Goal: Communication & Community: Answer question/provide support

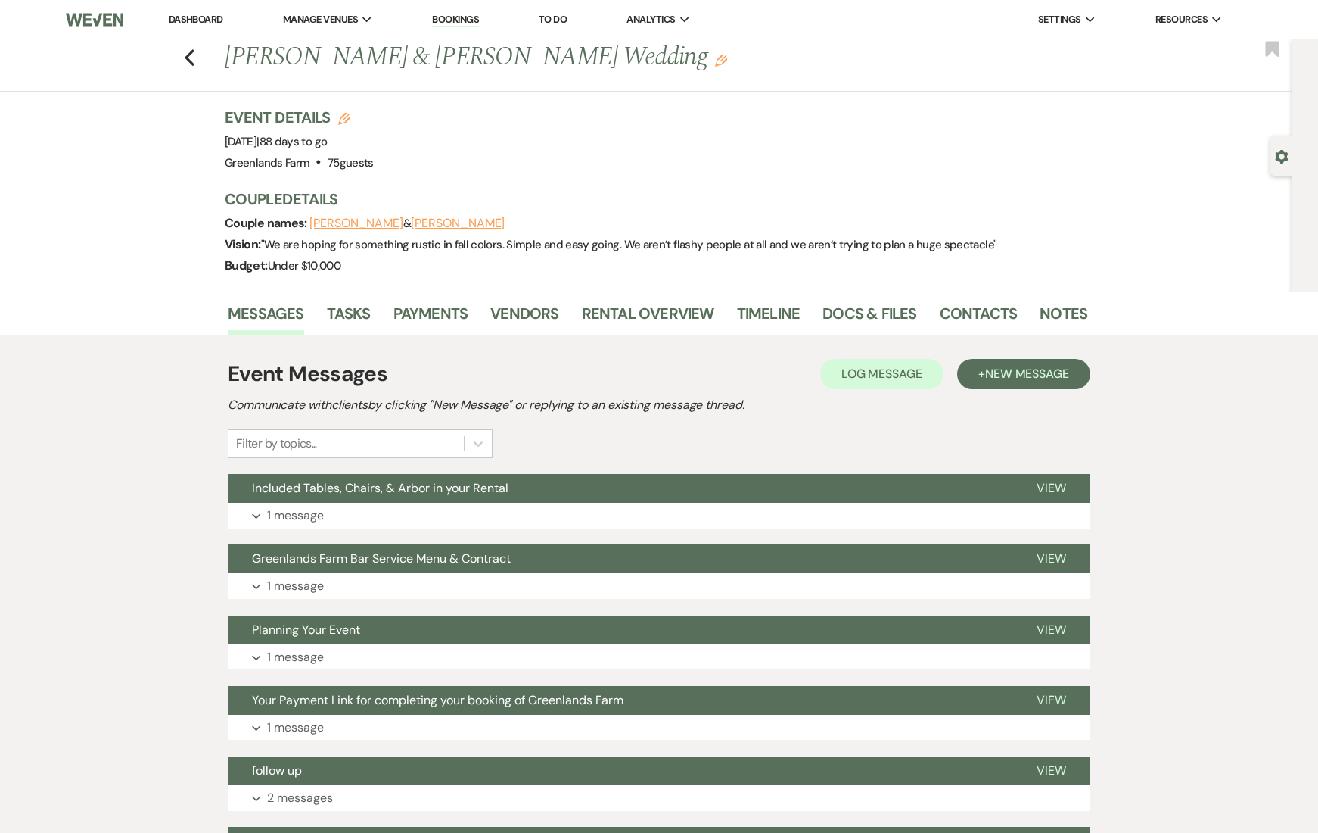
click at [455, 23] on link "Bookings" at bounding box center [455, 20] width 47 height 14
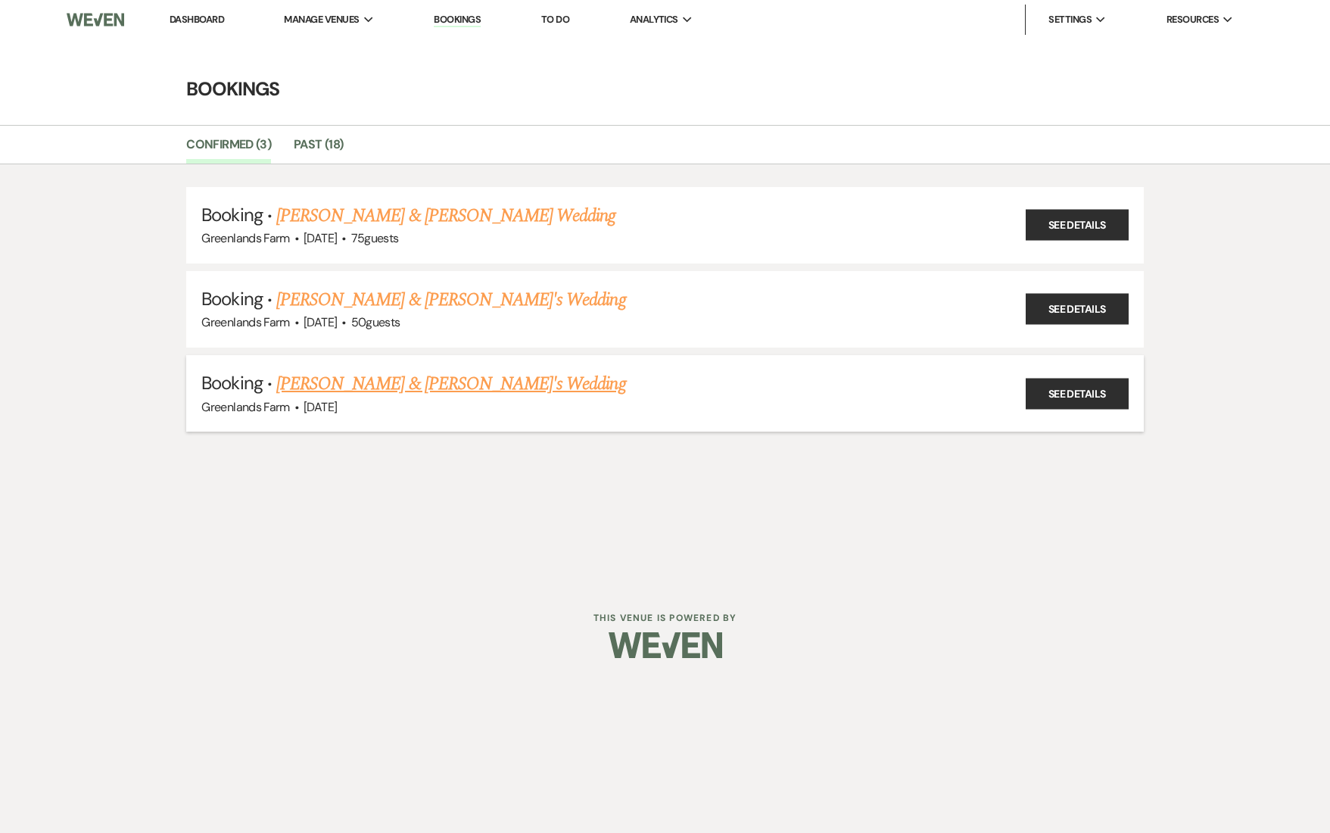
click at [387, 378] on link "[PERSON_NAME] & [PERSON_NAME]'s Wedding" at bounding box center [451, 383] width 350 height 27
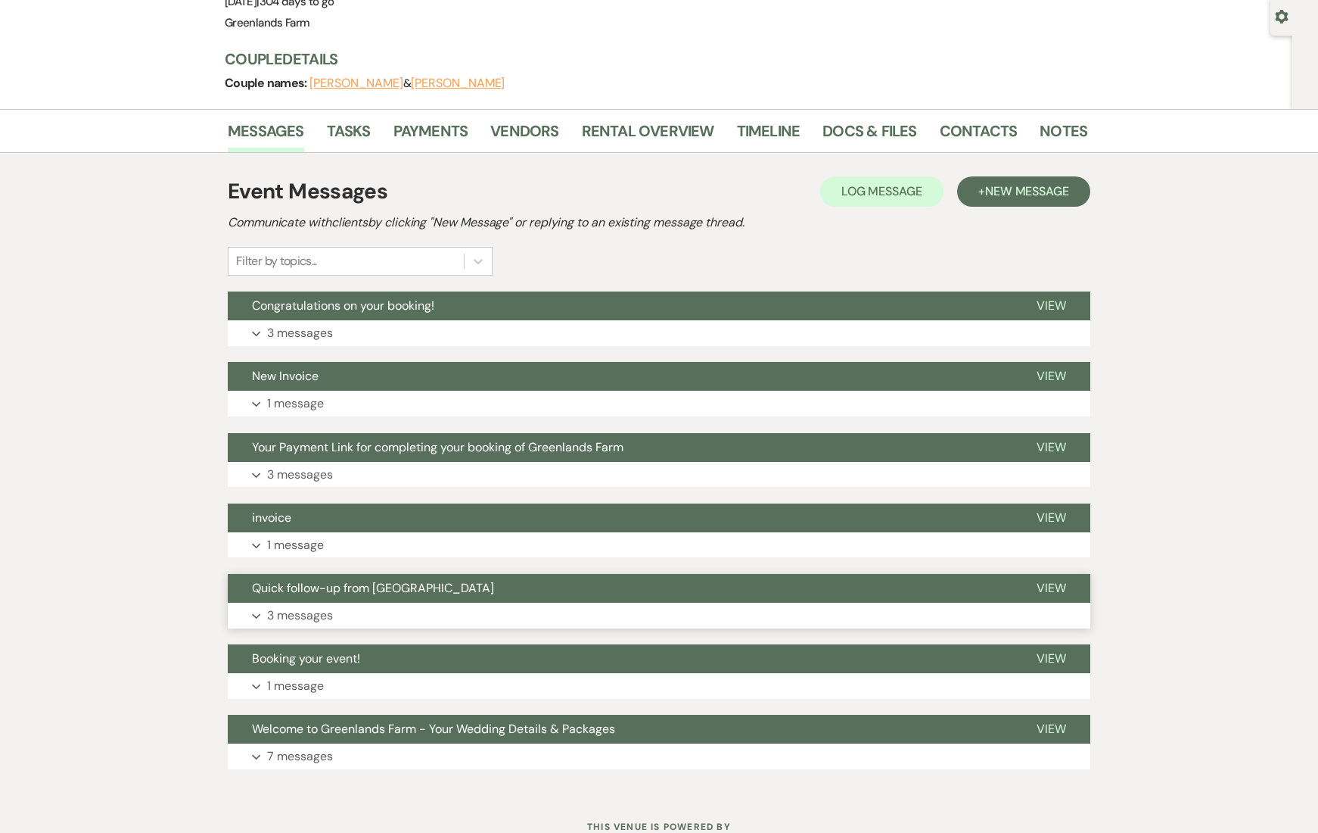
scroll to position [197, 0]
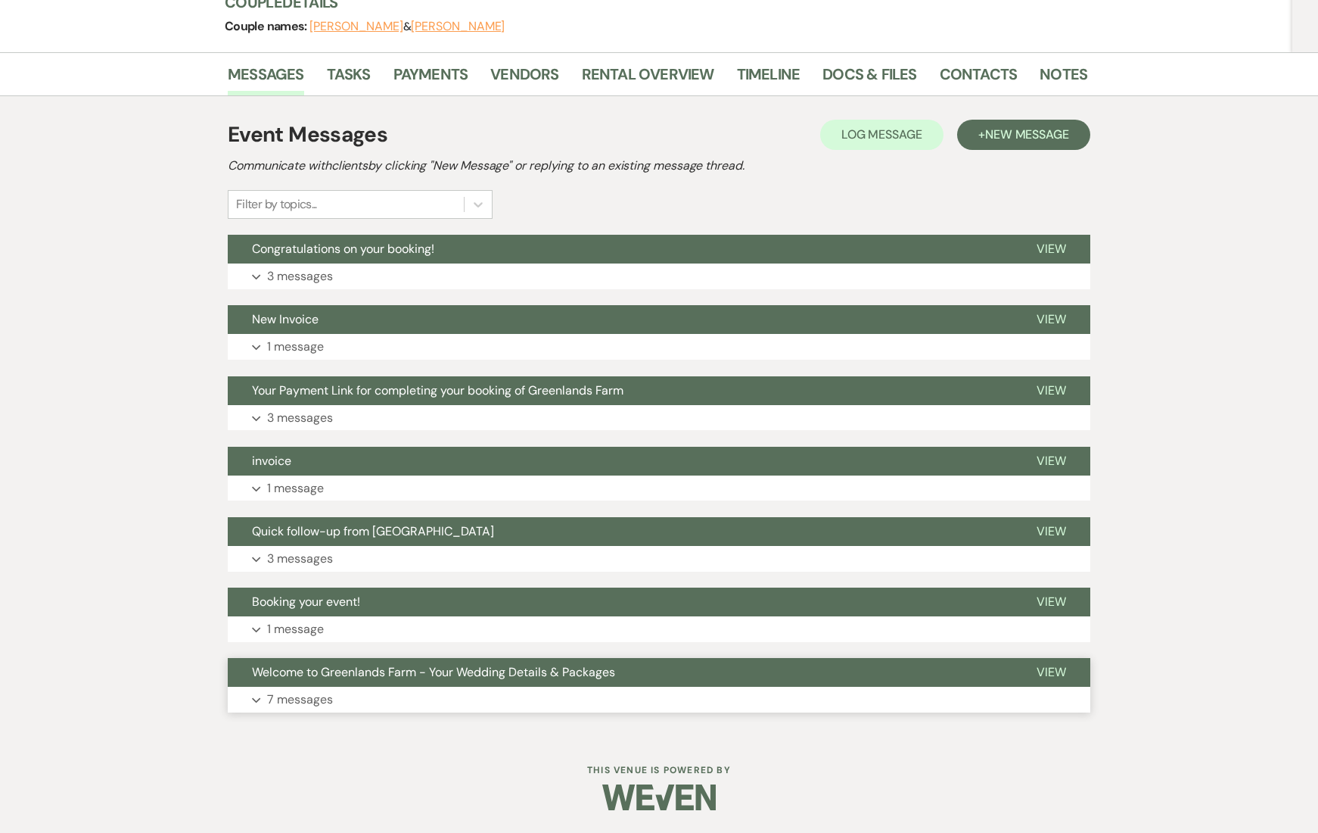
click at [363, 700] on button "Expand 7 messages" at bounding box center [659, 699] width 863 height 26
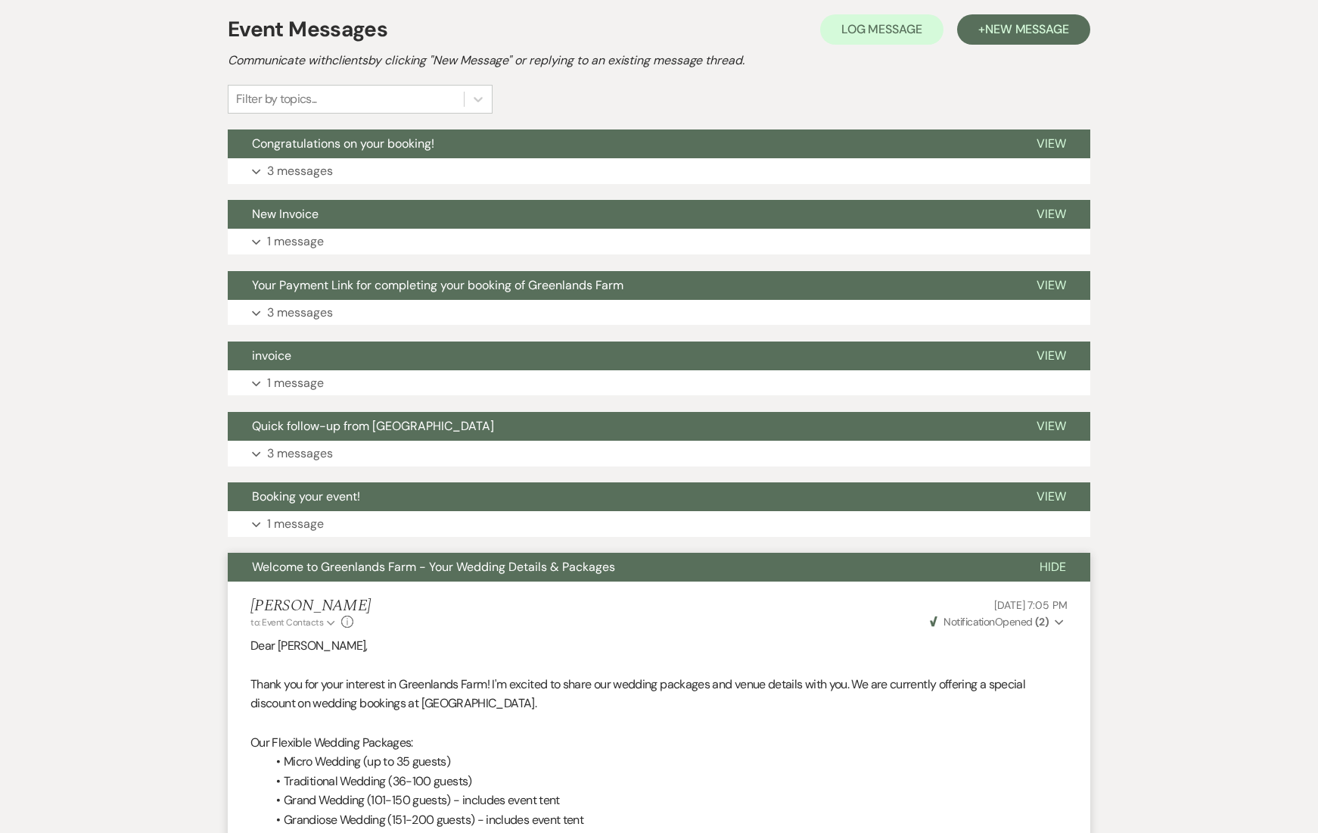
scroll to position [303, 0]
click at [427, 502] on button "Booking your event!" at bounding box center [620, 495] width 785 height 29
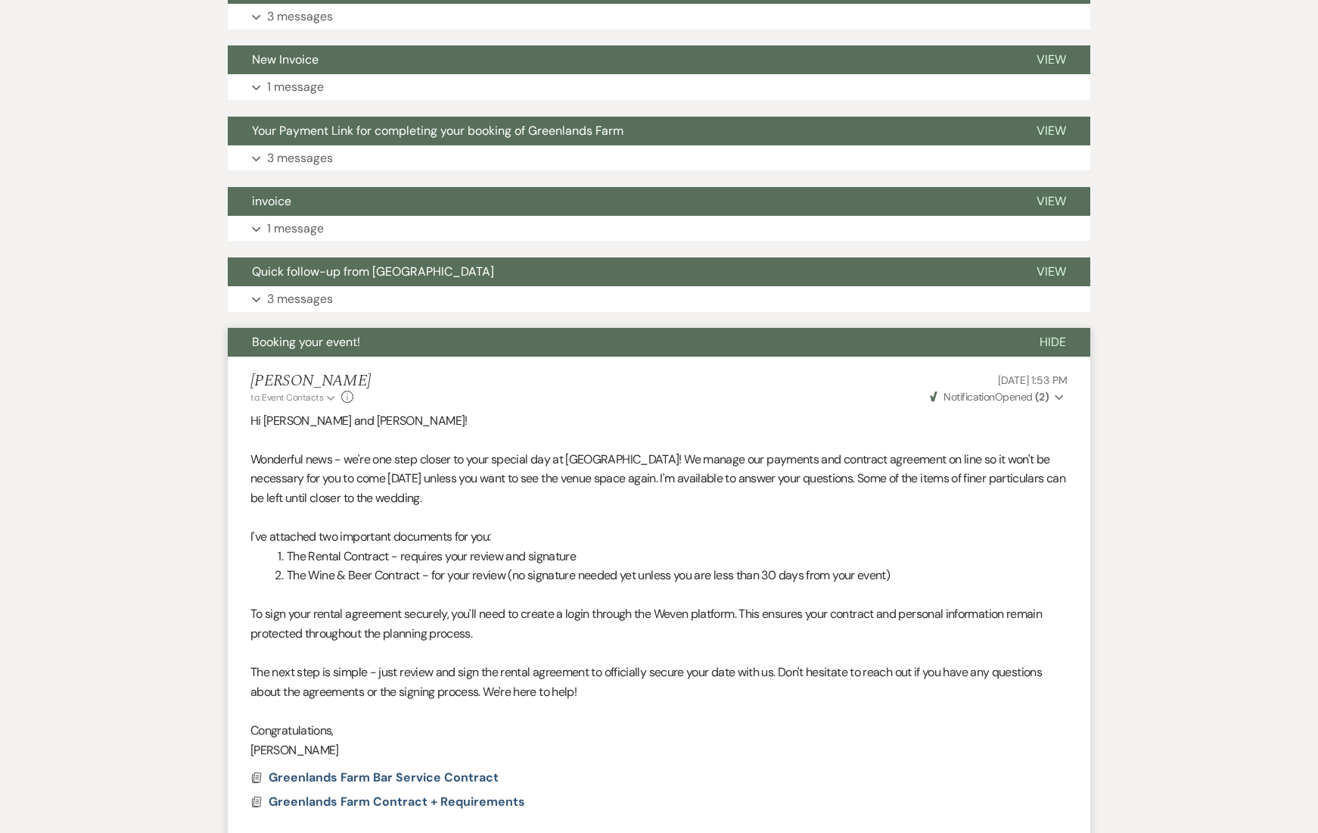
scroll to position [0, 0]
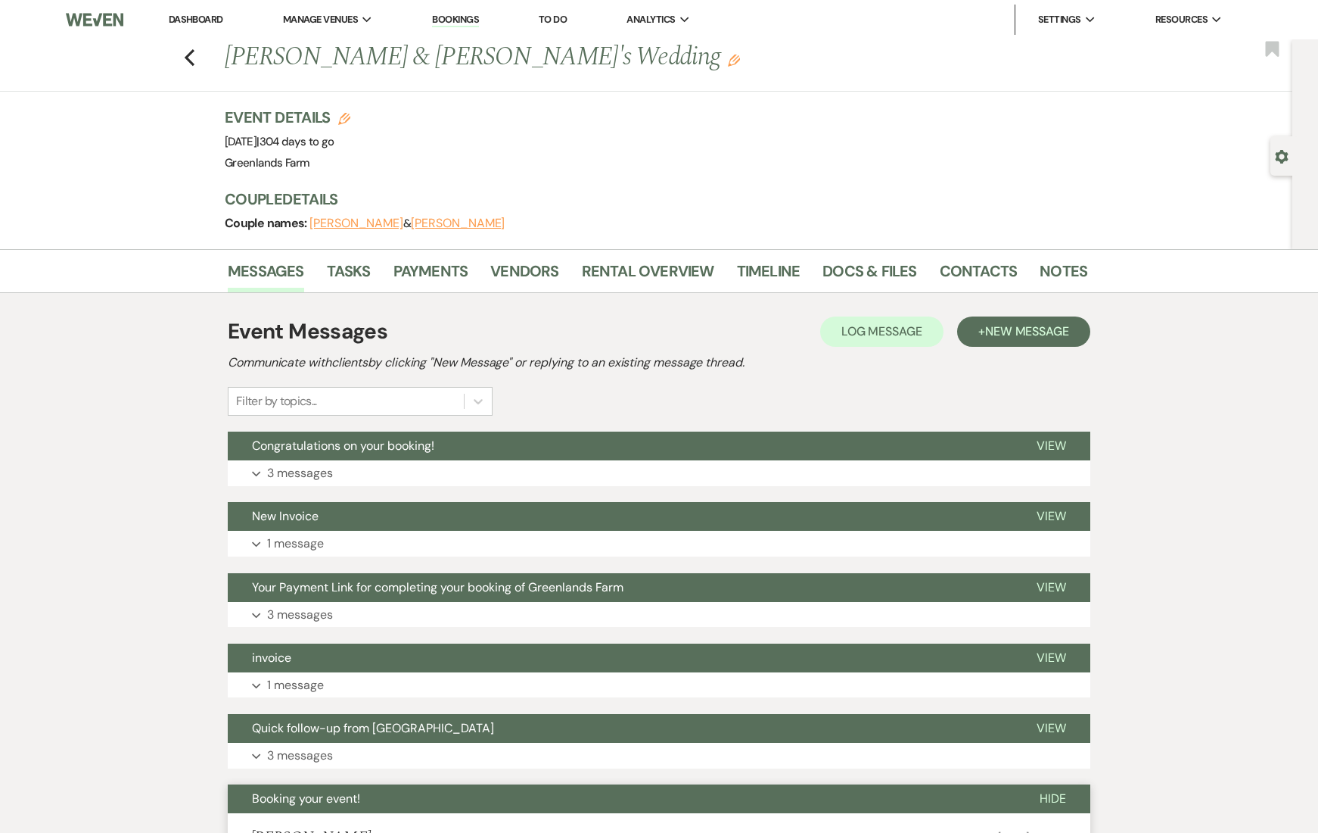
click at [333, 226] on button "Dennisha" at bounding box center [357, 223] width 94 height 12
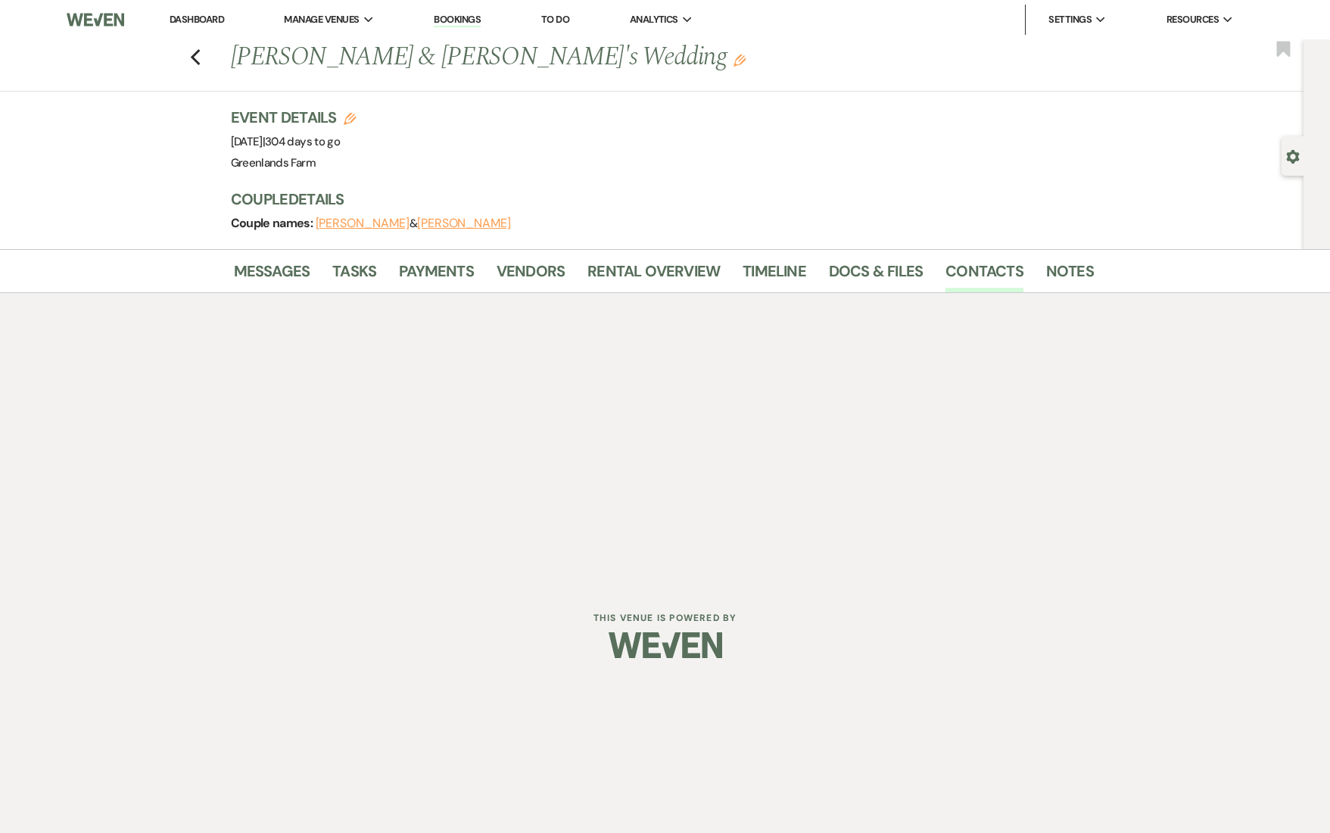
select select "text"
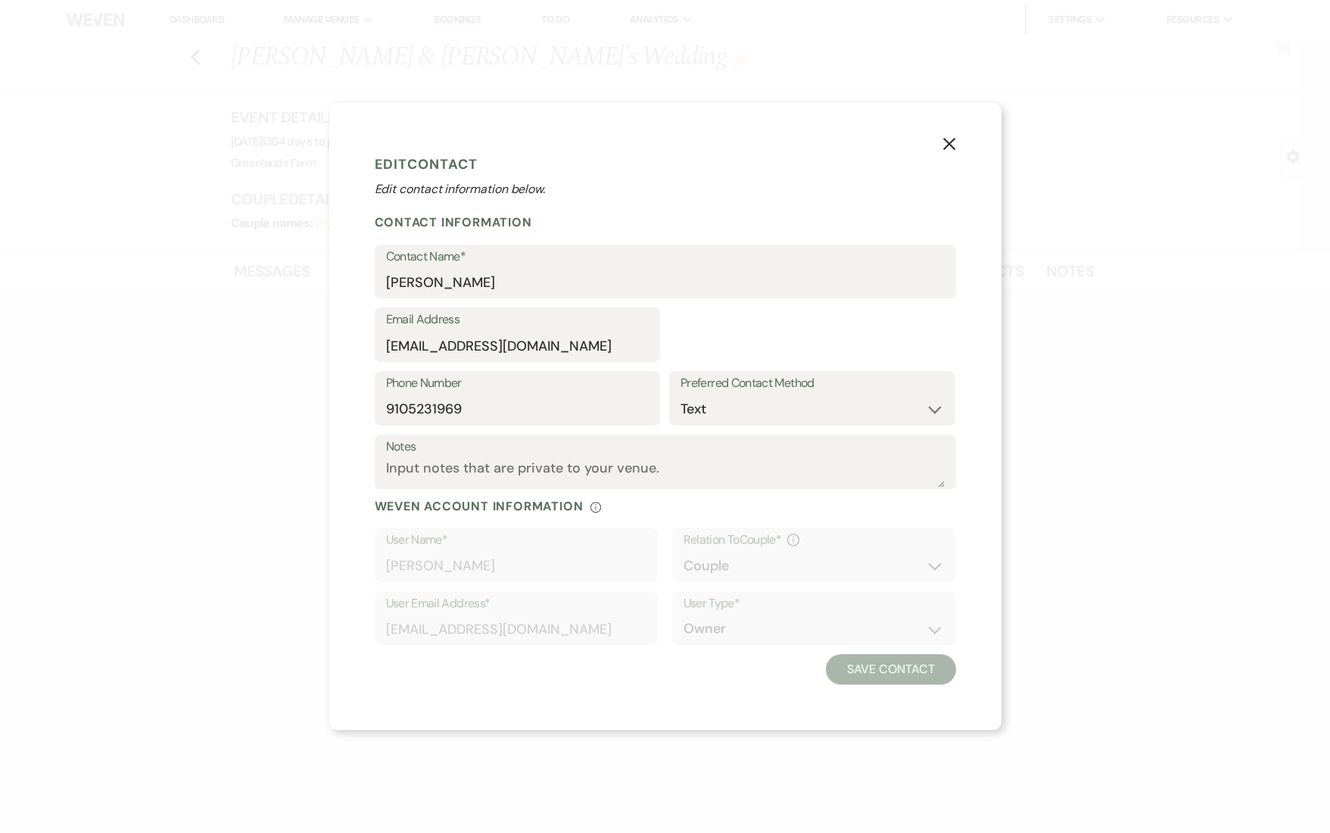
select select "1"
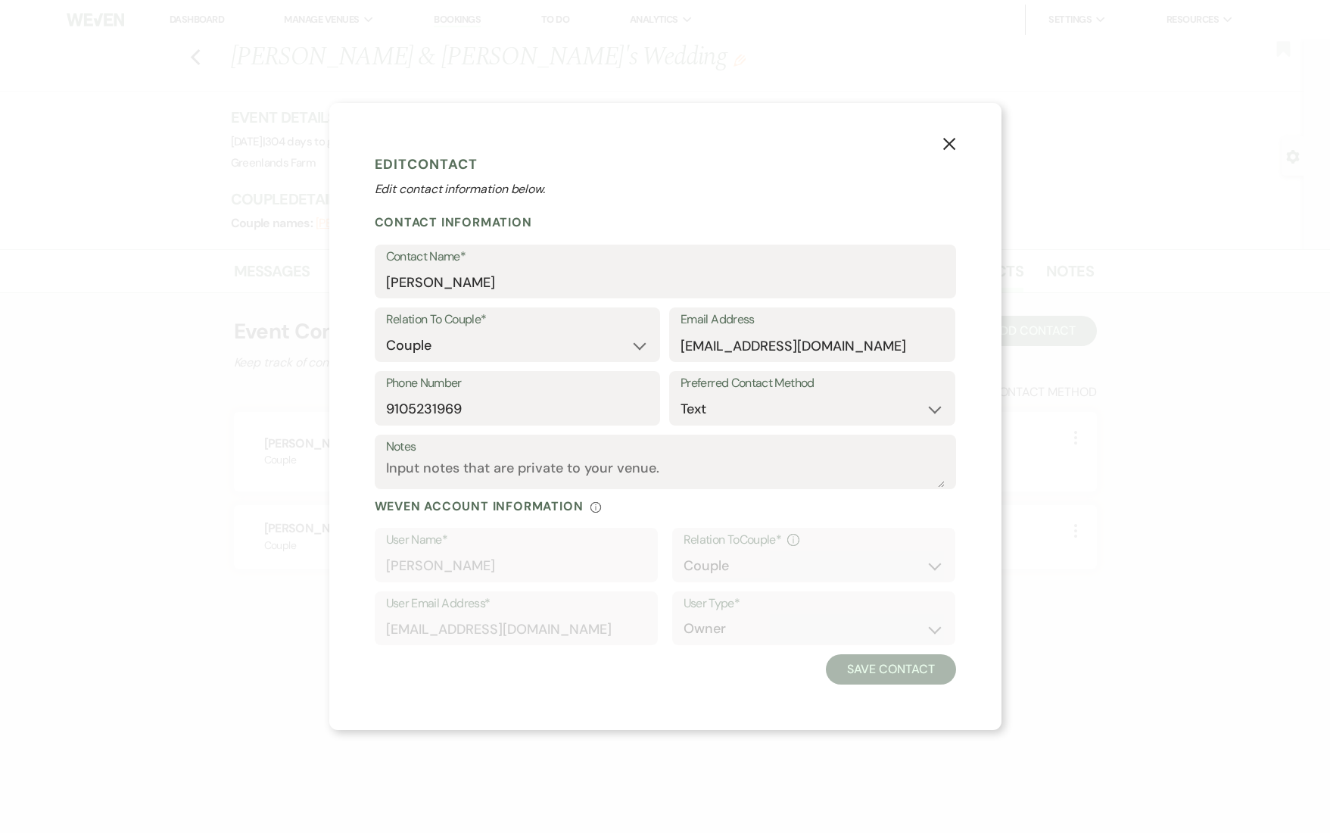
click at [954, 148] on use "button" at bounding box center [948, 144] width 12 height 12
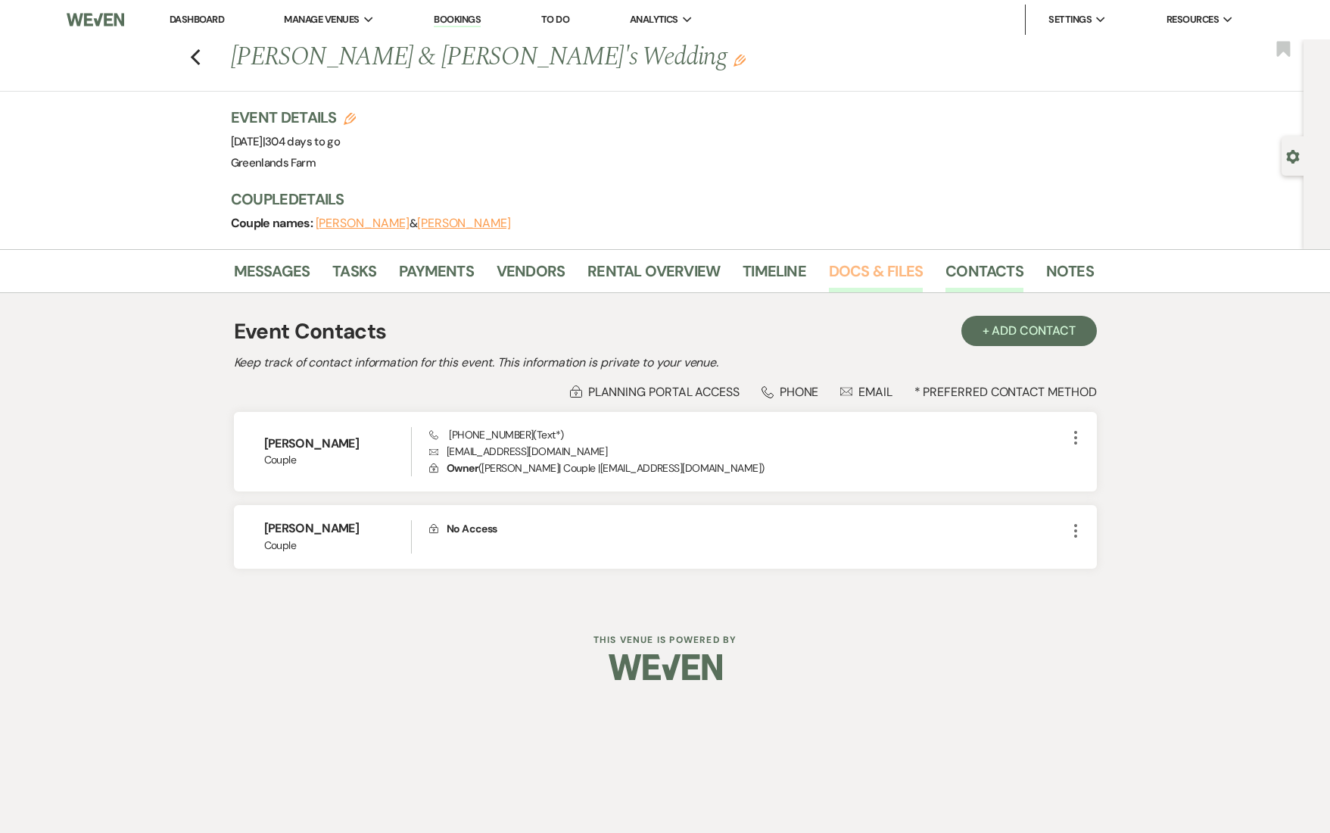
click at [861, 267] on link "Docs & Files" at bounding box center [876, 275] width 94 height 33
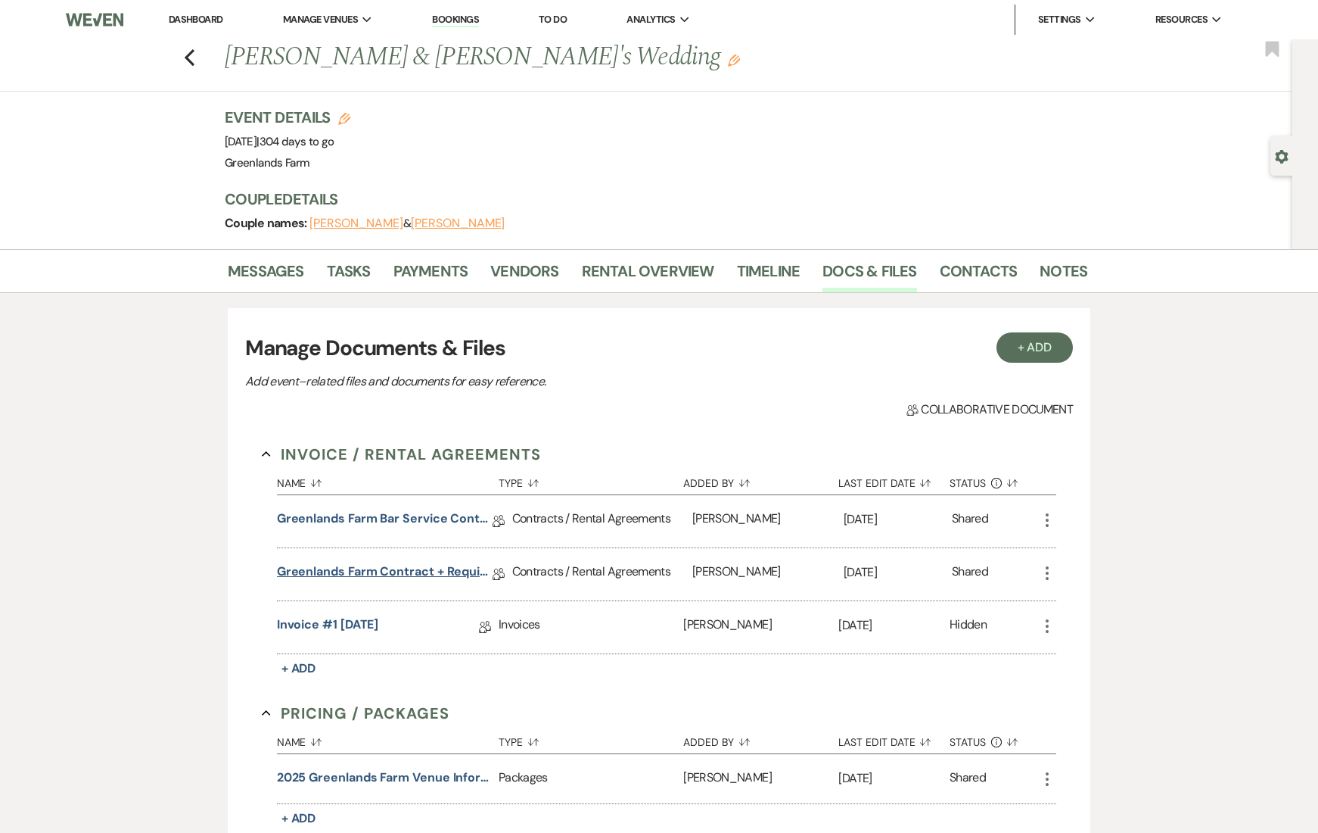
click at [365, 569] on link "Greenlands Farm Contract + Requirements" at bounding box center [385, 573] width 216 height 23
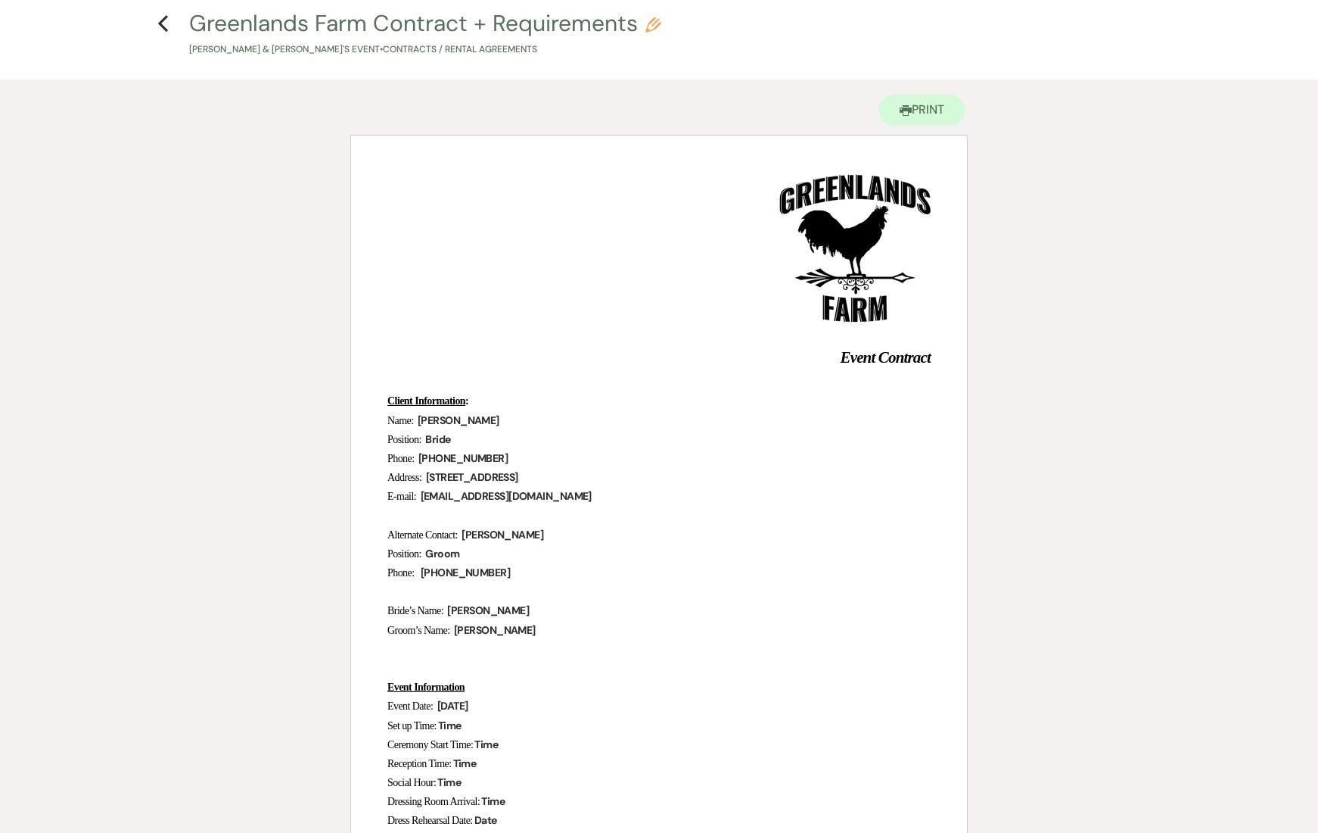
scroll to position [204, 0]
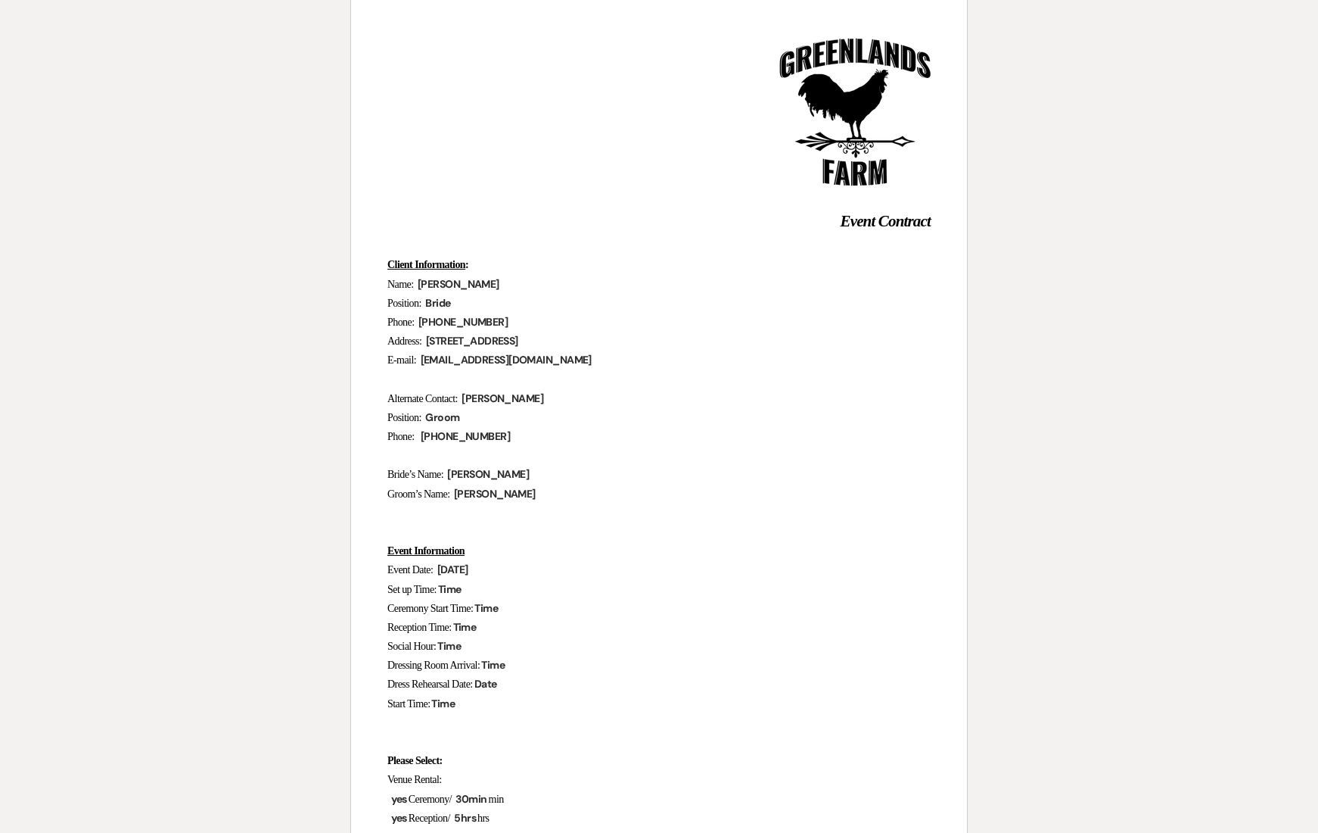
drag, startPoint x: 518, startPoint y: 287, endPoint x: 474, endPoint y: 288, distance: 43.9
click at [474, 288] on p "Name: ﻿ Dennisha Pauley ﻿" at bounding box center [658, 284] width 543 height 19
click at [636, 297] on p "Position: ﻿ Bride ﻿" at bounding box center [658, 303] width 543 height 19
click at [548, 279] on p "Name: ﻿ Dennisha Pauley ﻿" at bounding box center [658, 284] width 543 height 19
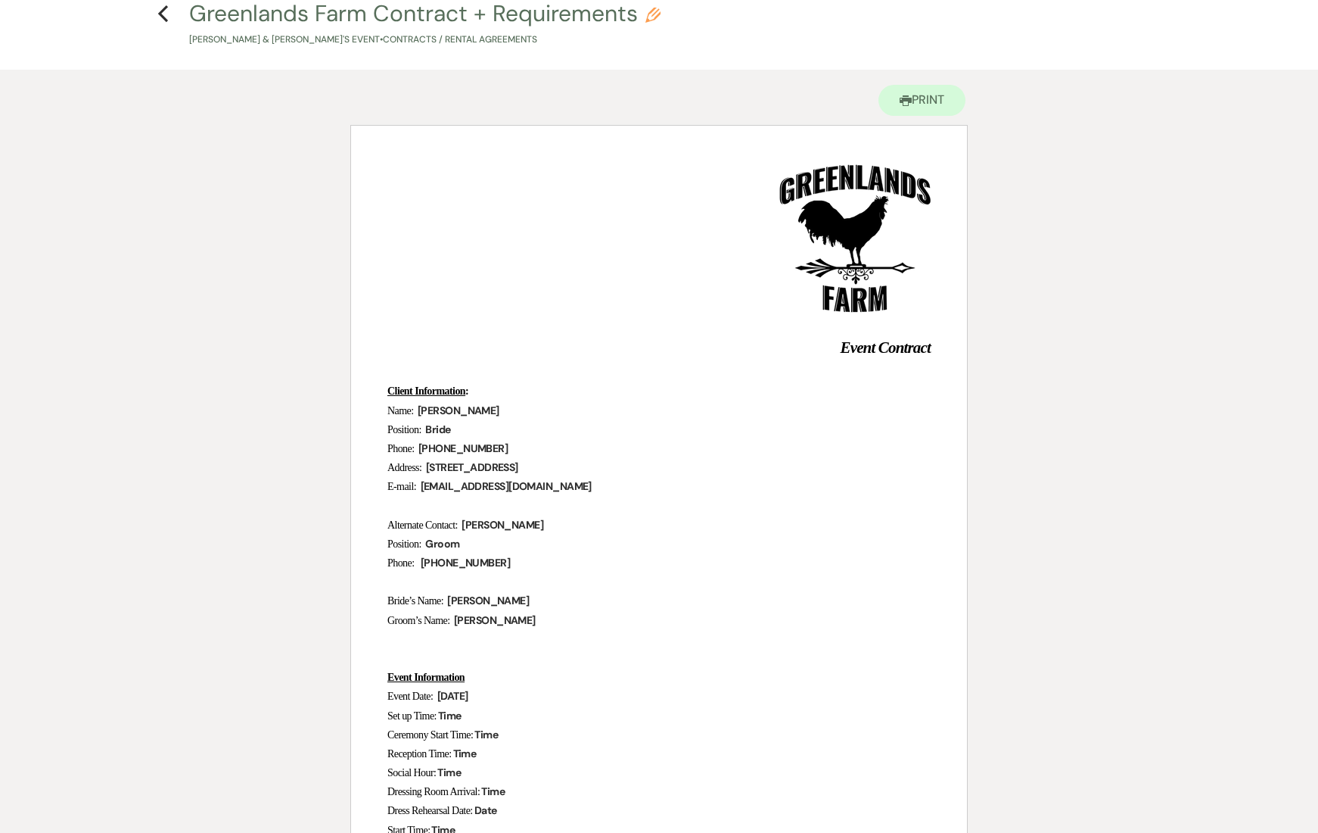
scroll to position [0, 0]
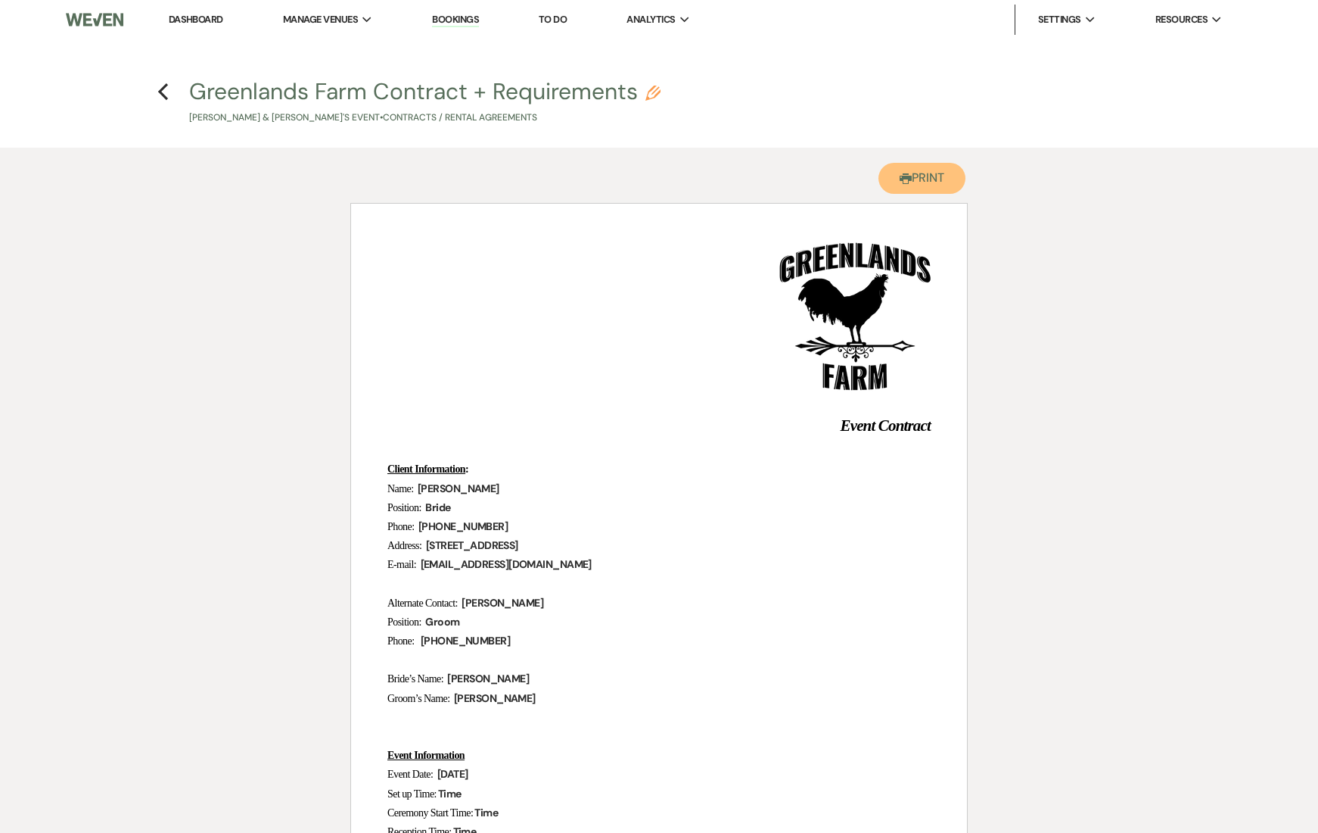
click at [909, 177] on button "Printer Print" at bounding box center [922, 178] width 87 height 31
click at [477, 20] on link "Bookings" at bounding box center [455, 20] width 47 height 14
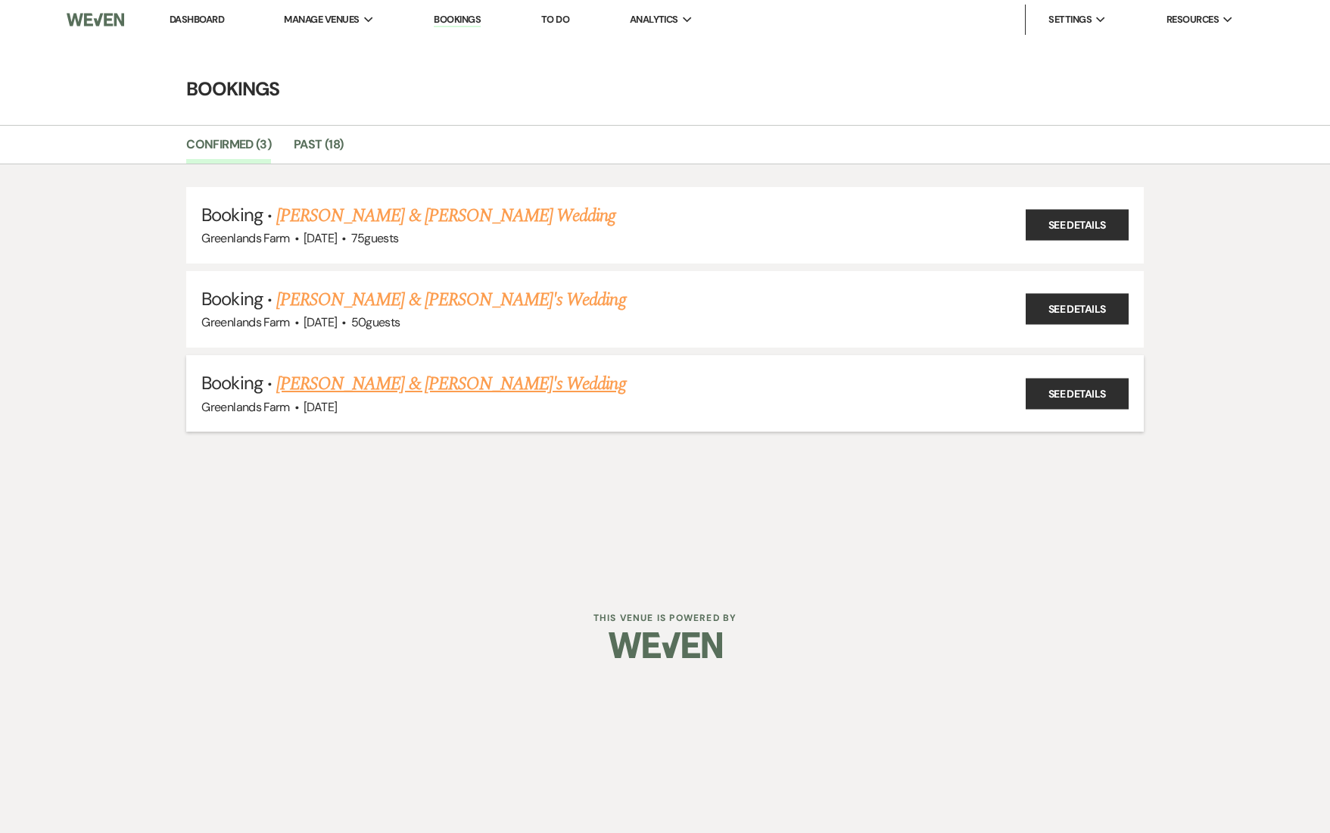
click at [349, 386] on link "Dennisha & Brian's Wedding" at bounding box center [451, 383] width 350 height 27
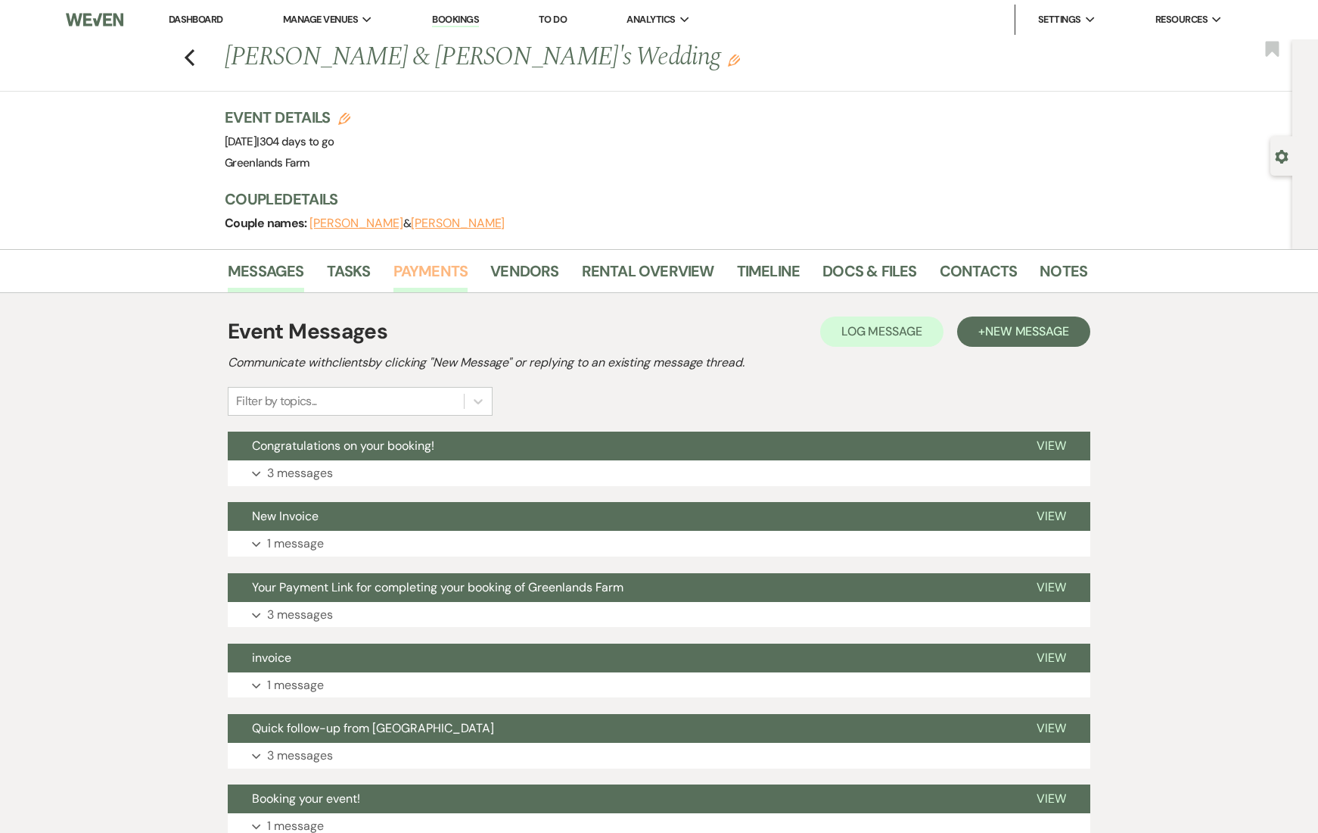
click at [437, 268] on link "Payments" at bounding box center [431, 275] width 75 height 33
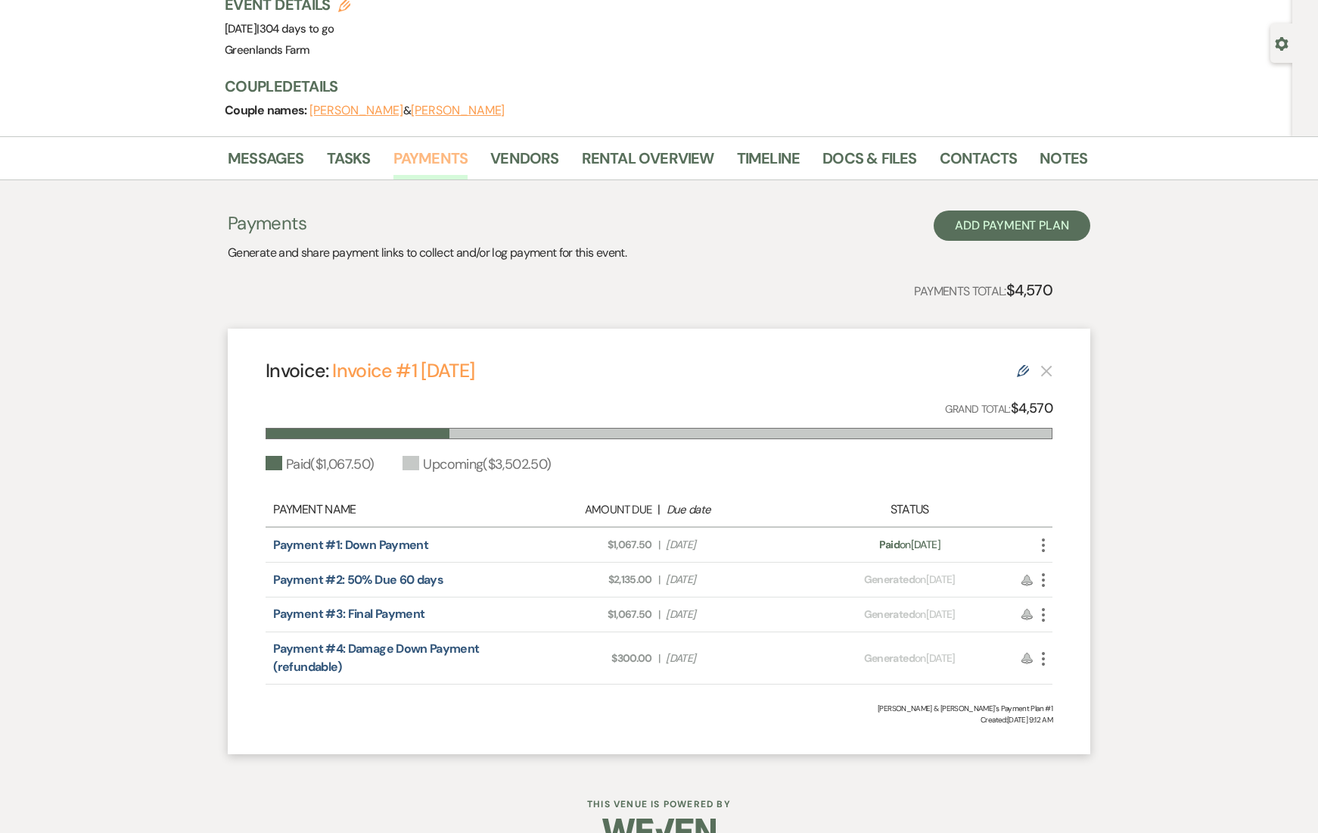
scroll to position [147, 0]
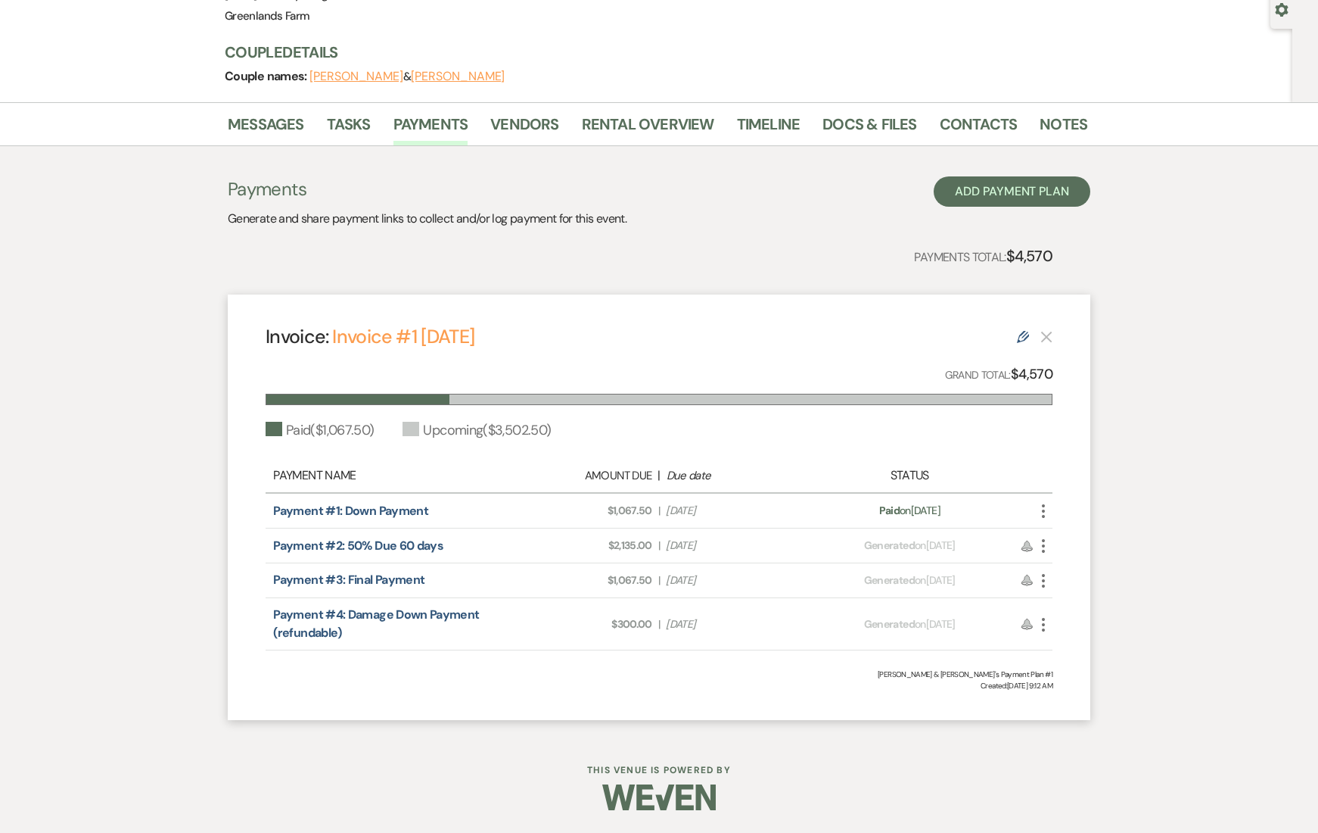
click at [1047, 510] on icon "More" at bounding box center [1044, 511] width 18 height 18
click at [346, 512] on link "Payment #1: Down Payment" at bounding box center [350, 511] width 155 height 16
click at [411, 541] on link "Payment #2: 50% Due 60 days" at bounding box center [358, 545] width 170 height 16
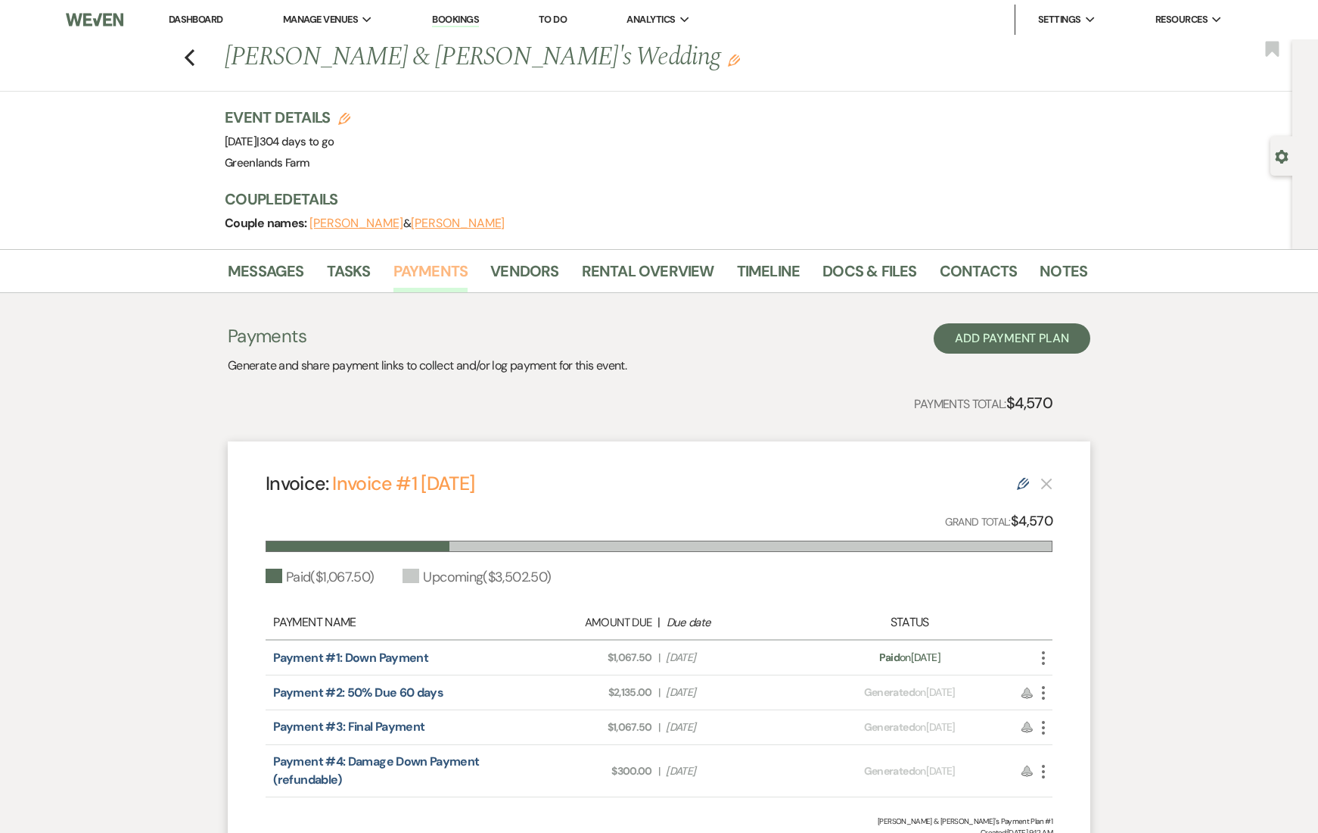
click at [422, 278] on link "Payments" at bounding box center [431, 275] width 75 height 33
click at [625, 276] on link "Rental Overview" at bounding box center [648, 275] width 132 height 33
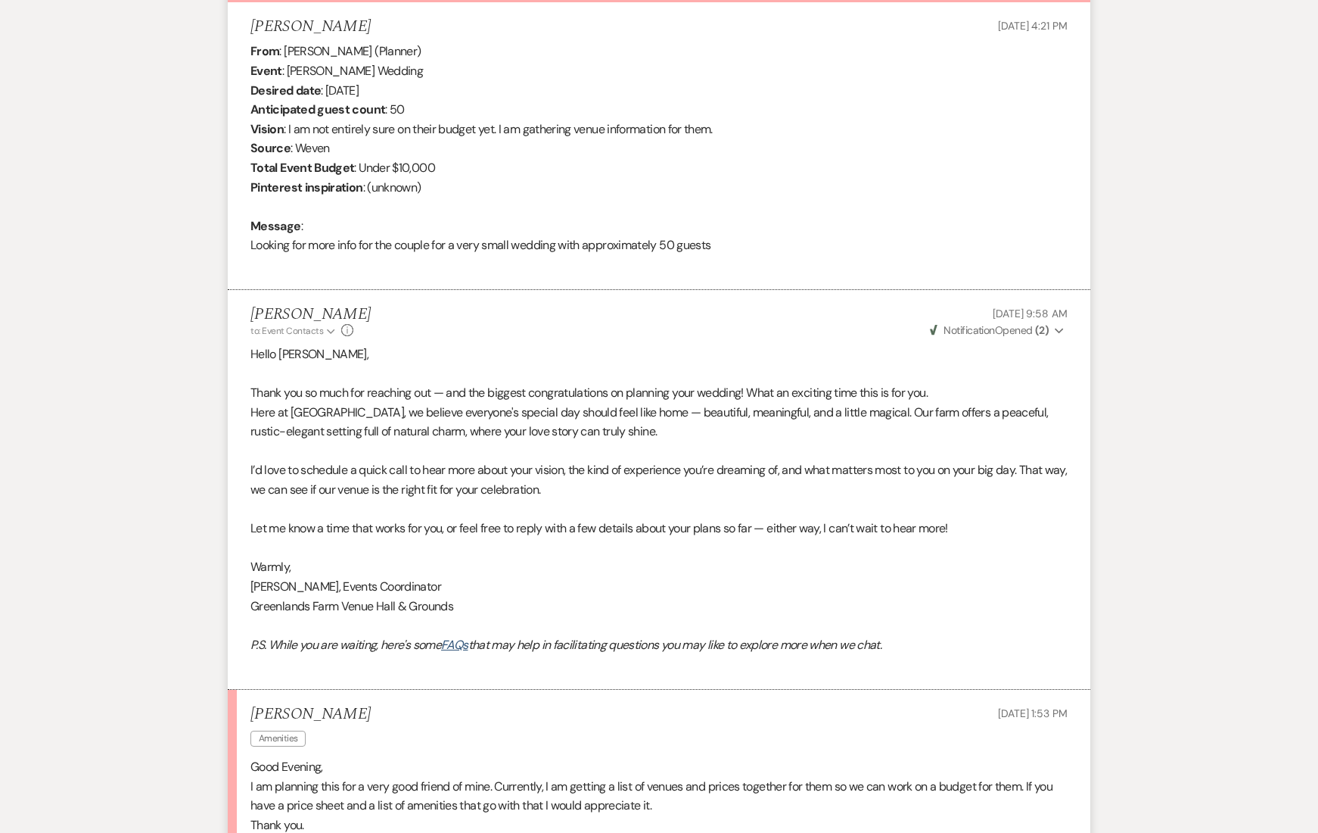
scroll to position [770, 0]
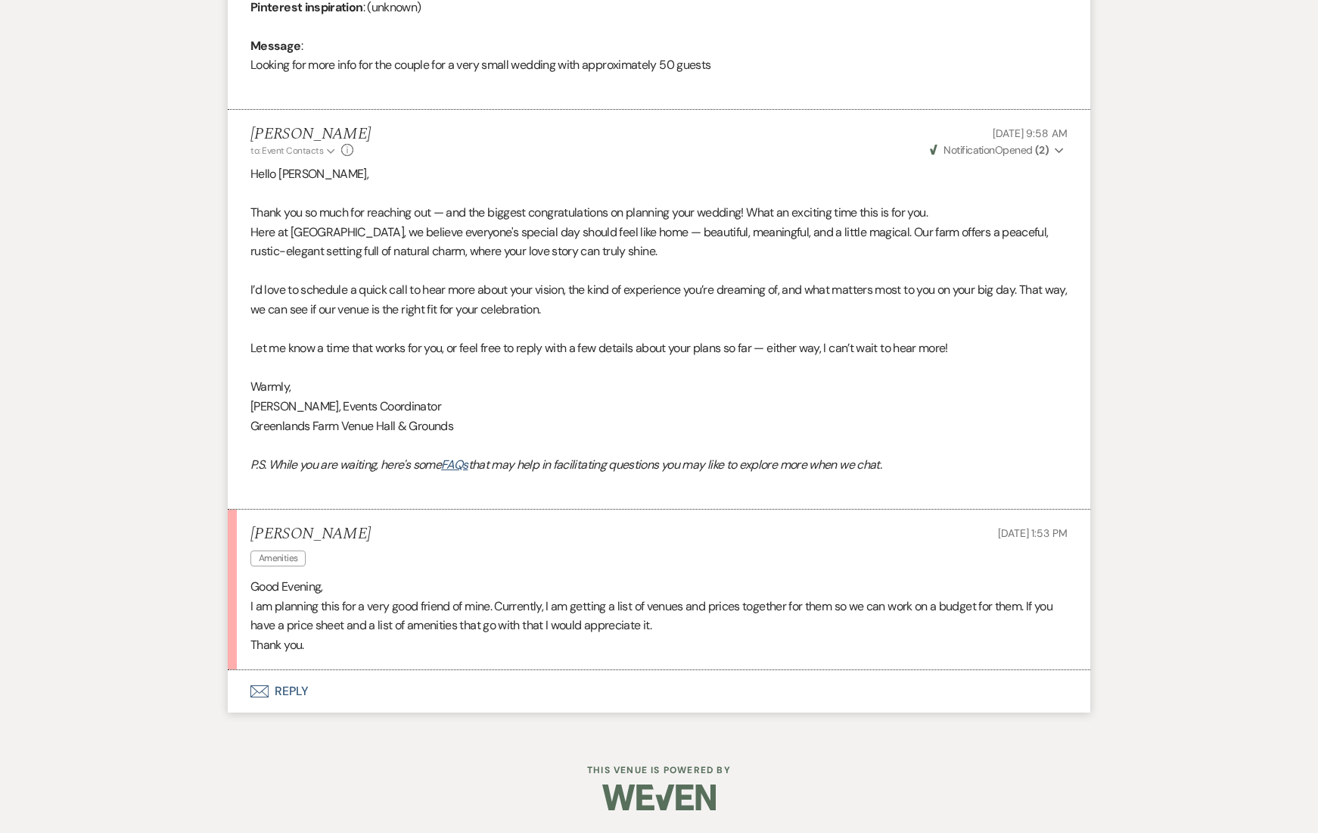
click at [297, 689] on button "Envelope Reply" at bounding box center [659, 691] width 863 height 42
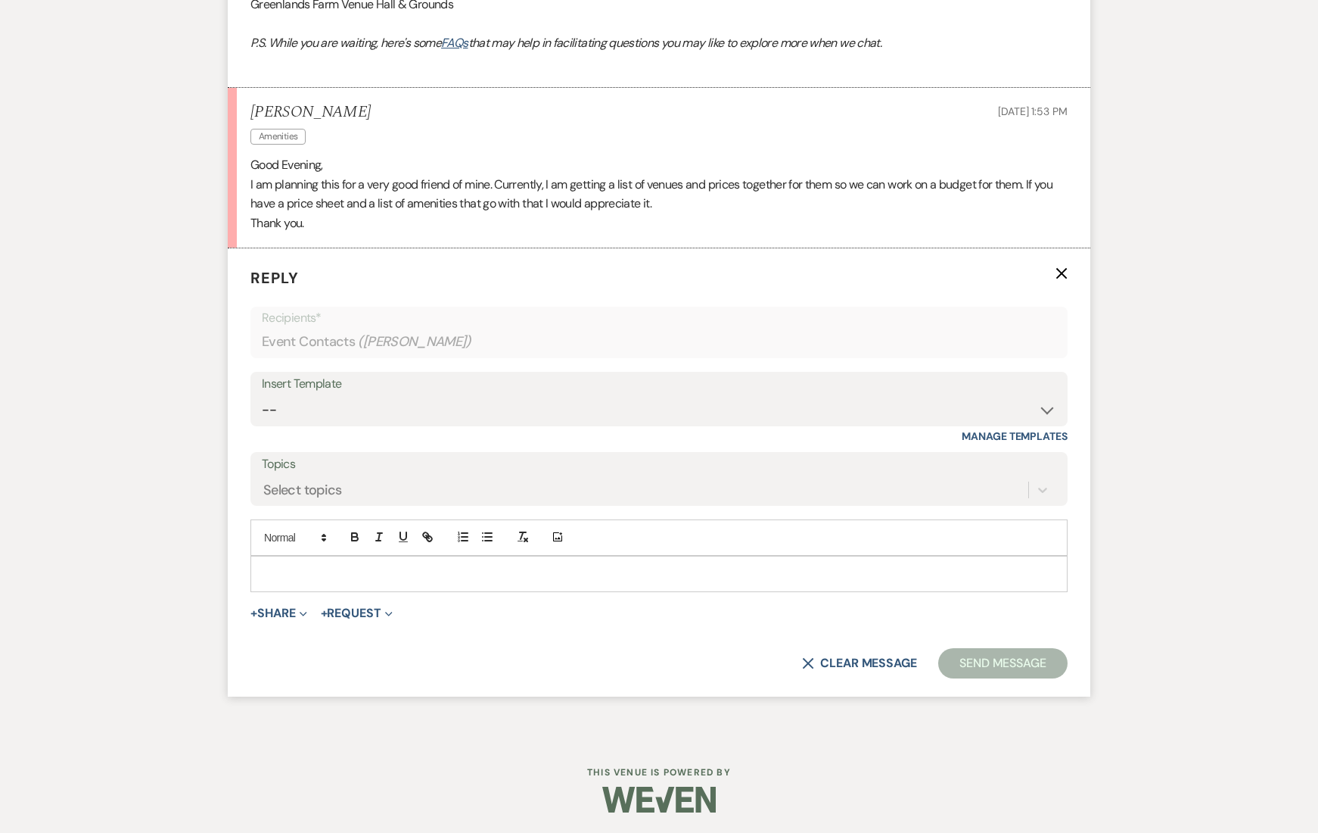
scroll to position [1193, 0]
click at [354, 402] on select "-- Day of Suggestions Venue Decor Review Request Greenlands Farm Inquiry Respon…" at bounding box center [659, 409] width 795 height 30
select select "2258"
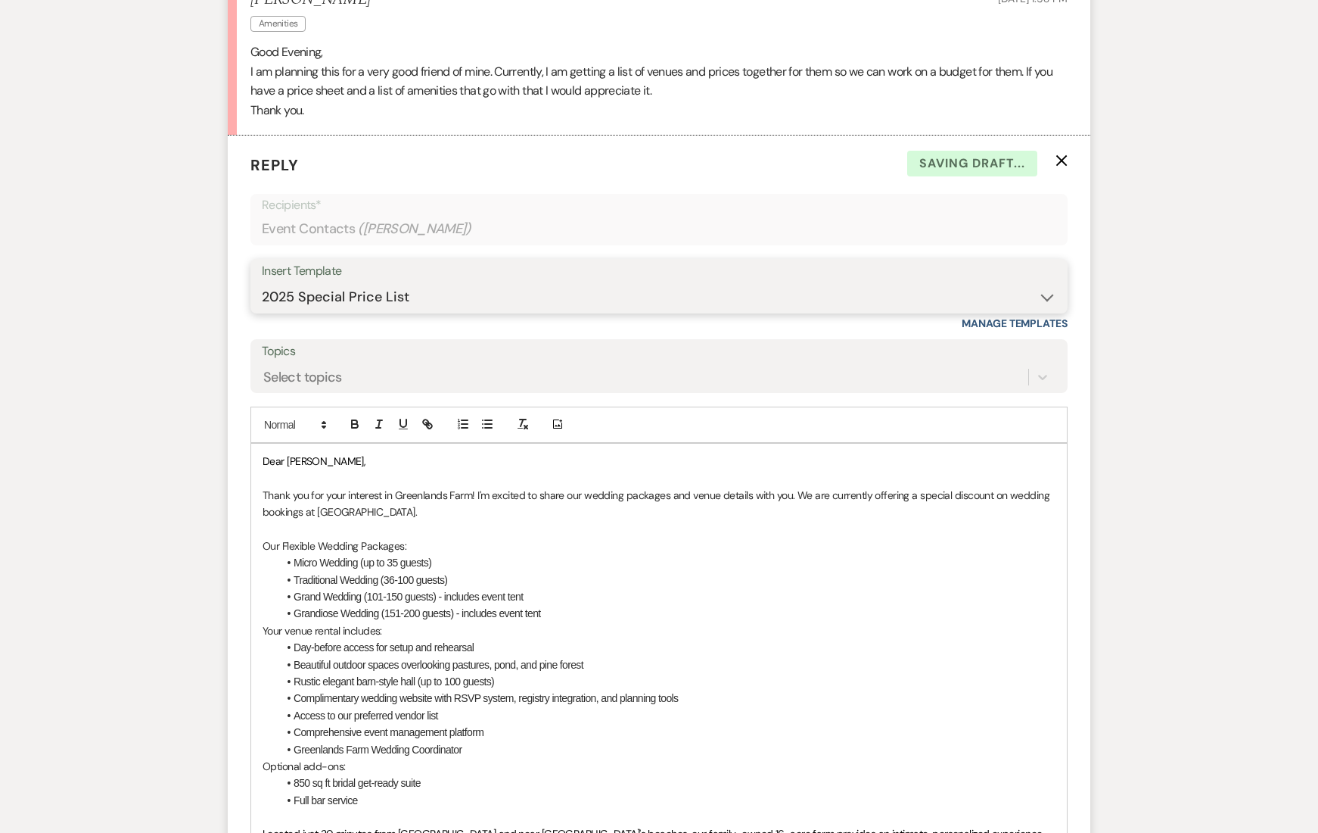
scroll to position [1359, 0]
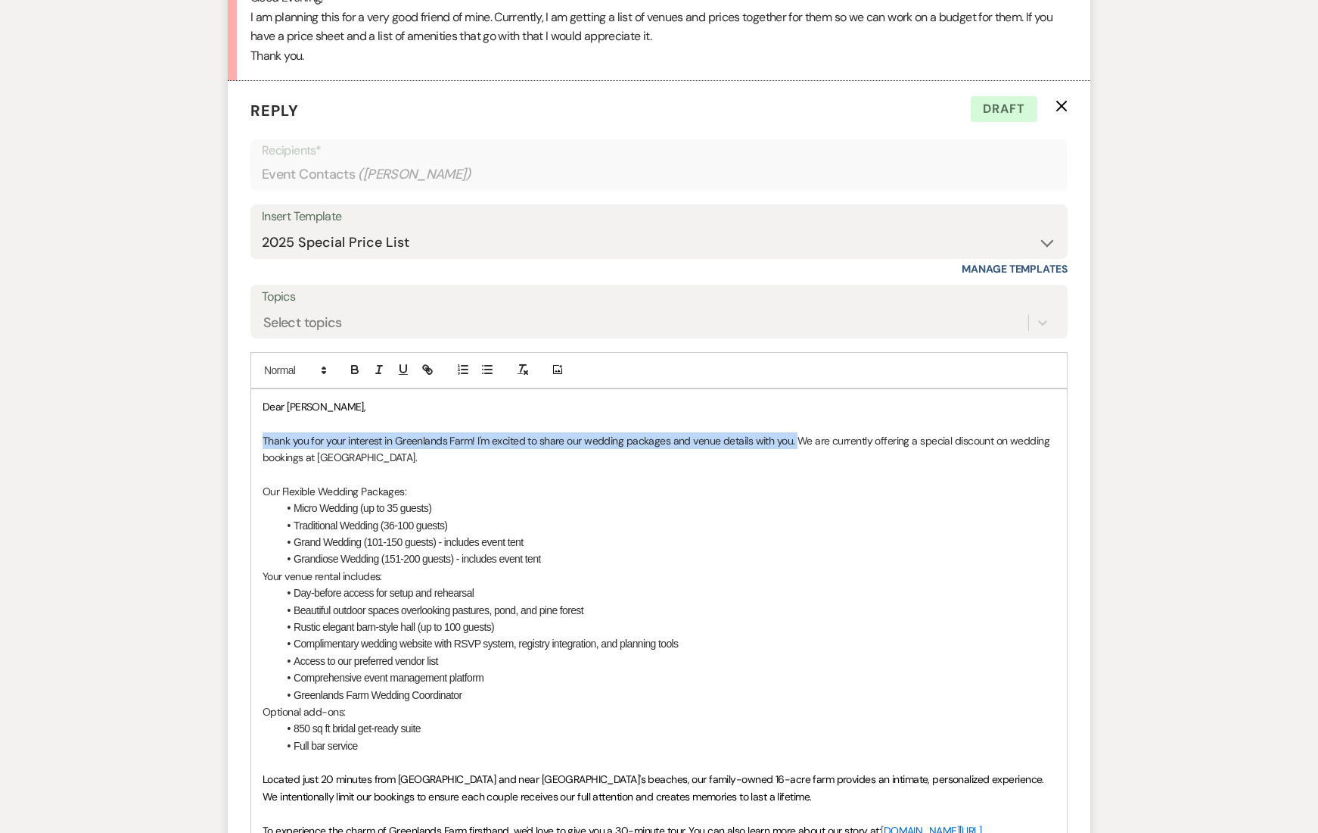
drag, startPoint x: 793, startPoint y: 444, endPoint x: 259, endPoint y: 442, distance: 534.3
click at [261, 442] on div "Dear [PERSON_NAME], Thank you for your interest in Greenlands Farm! I'm excited…" at bounding box center [659, 737] width 816 height 696
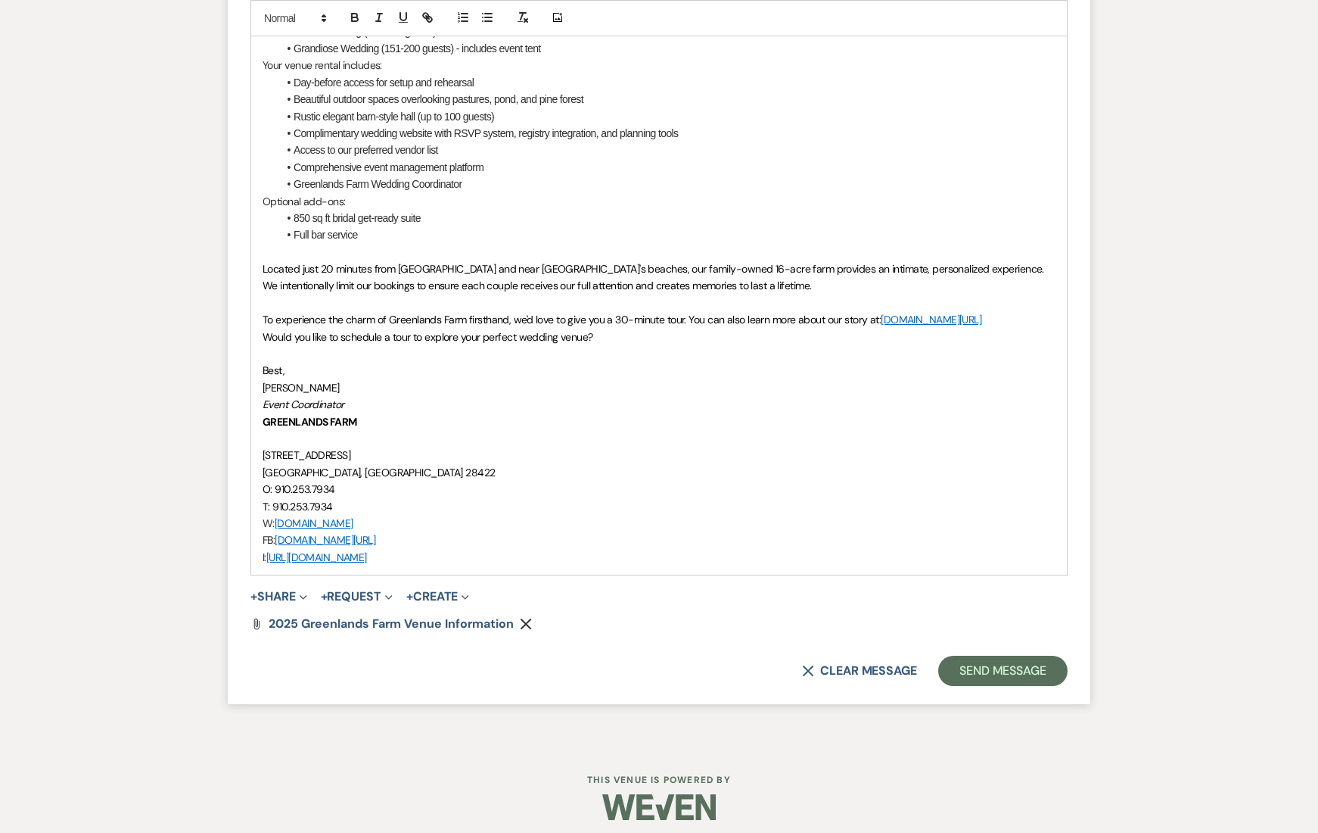
scroll to position [1853, 0]
click at [399, 327] on p "To experience the charm of Greenlands Farm firsthand, we'd love to give you a 3…" at bounding box center [659, 318] width 793 height 17
drag, startPoint x: 338, startPoint y: 397, endPoint x: 199, endPoint y: 408, distance: 138.9
click at [988, 685] on button "Send Message" at bounding box center [1002, 670] width 129 height 30
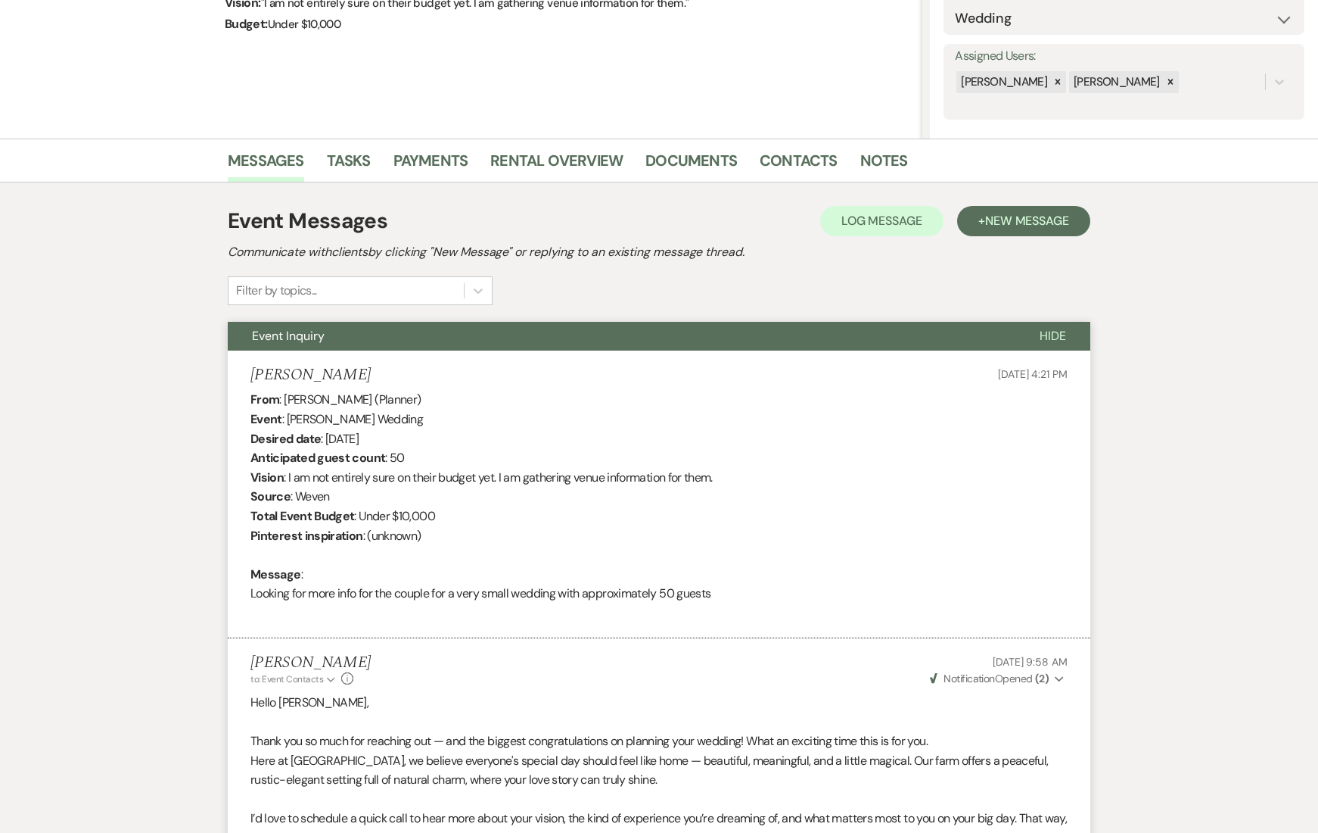
scroll to position [0, 0]
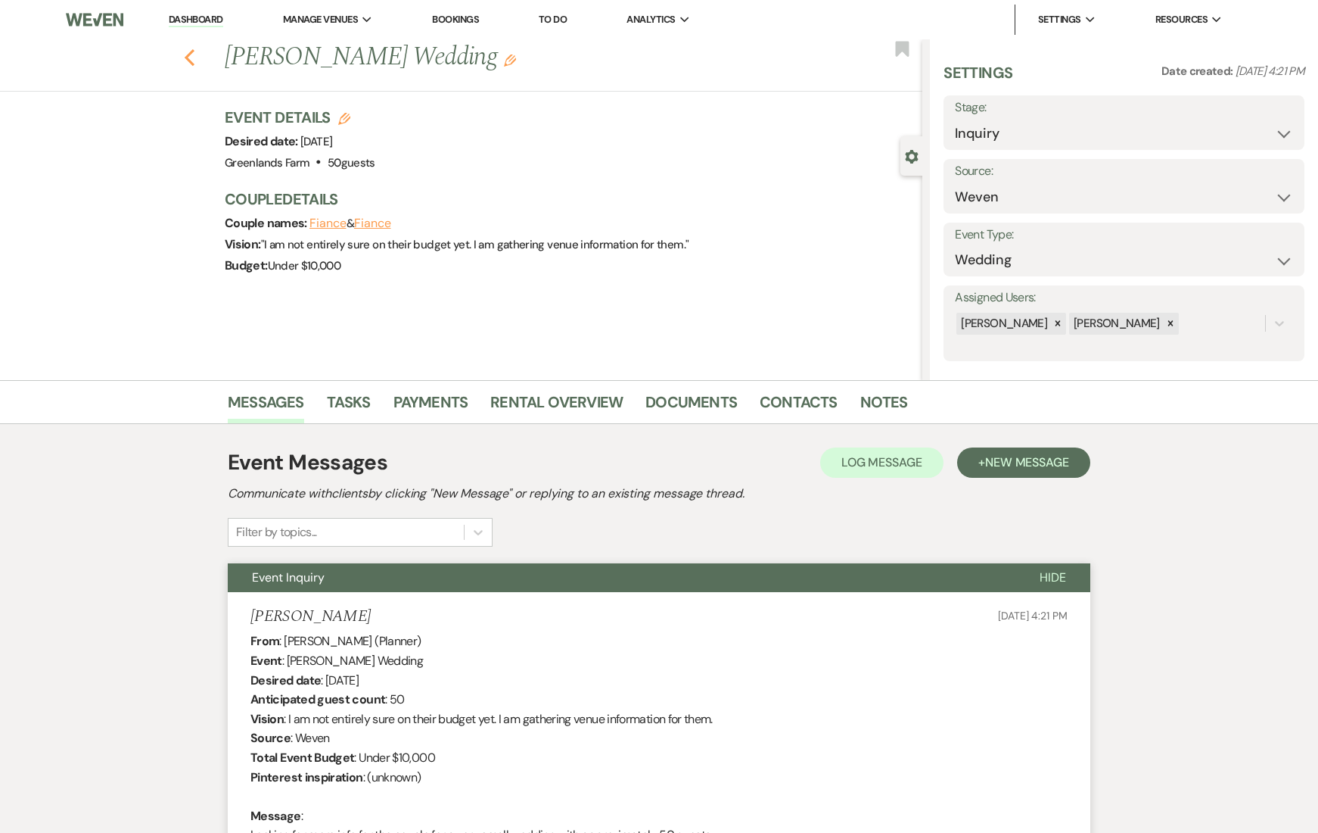
click at [195, 61] on icon "Previous" at bounding box center [189, 57] width 11 height 18
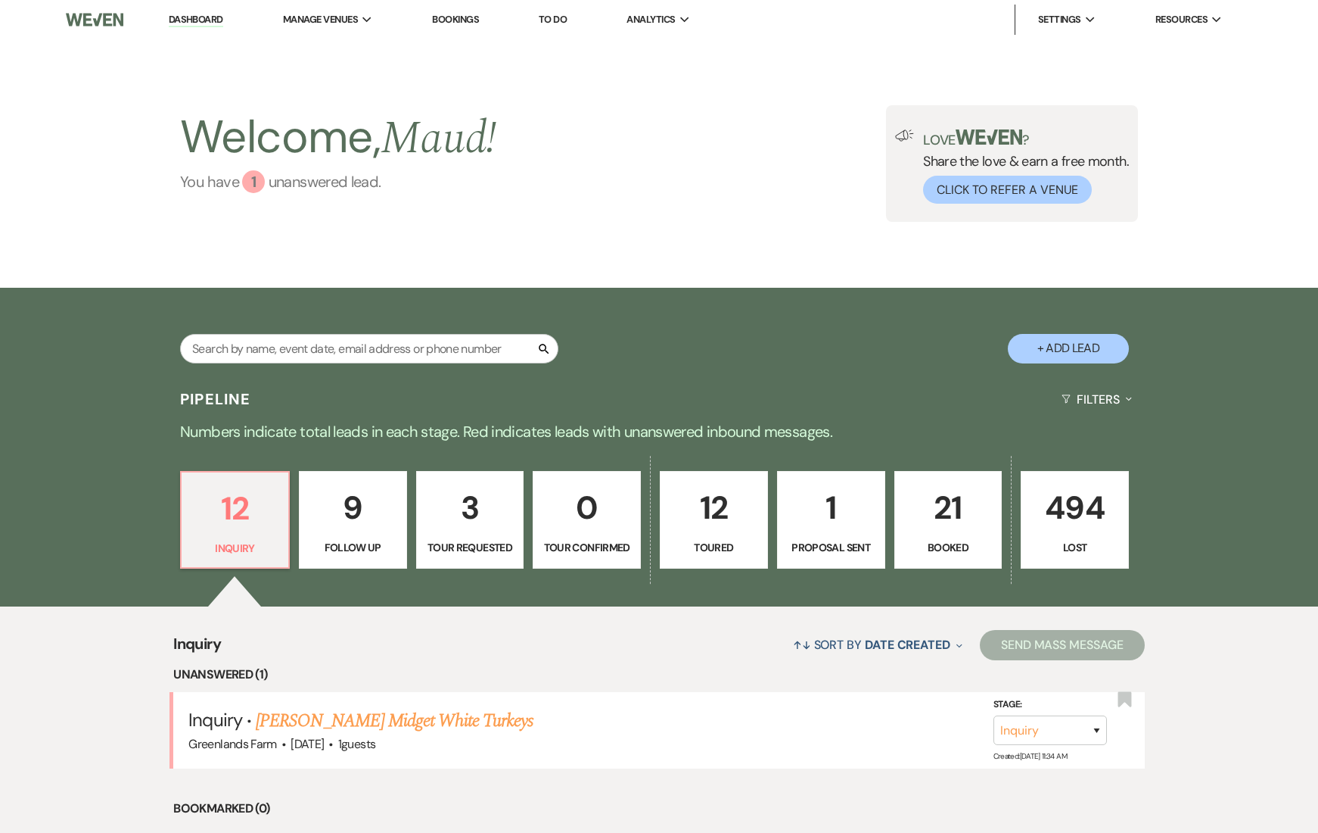
click at [250, 181] on div "1" at bounding box center [253, 181] width 23 height 23
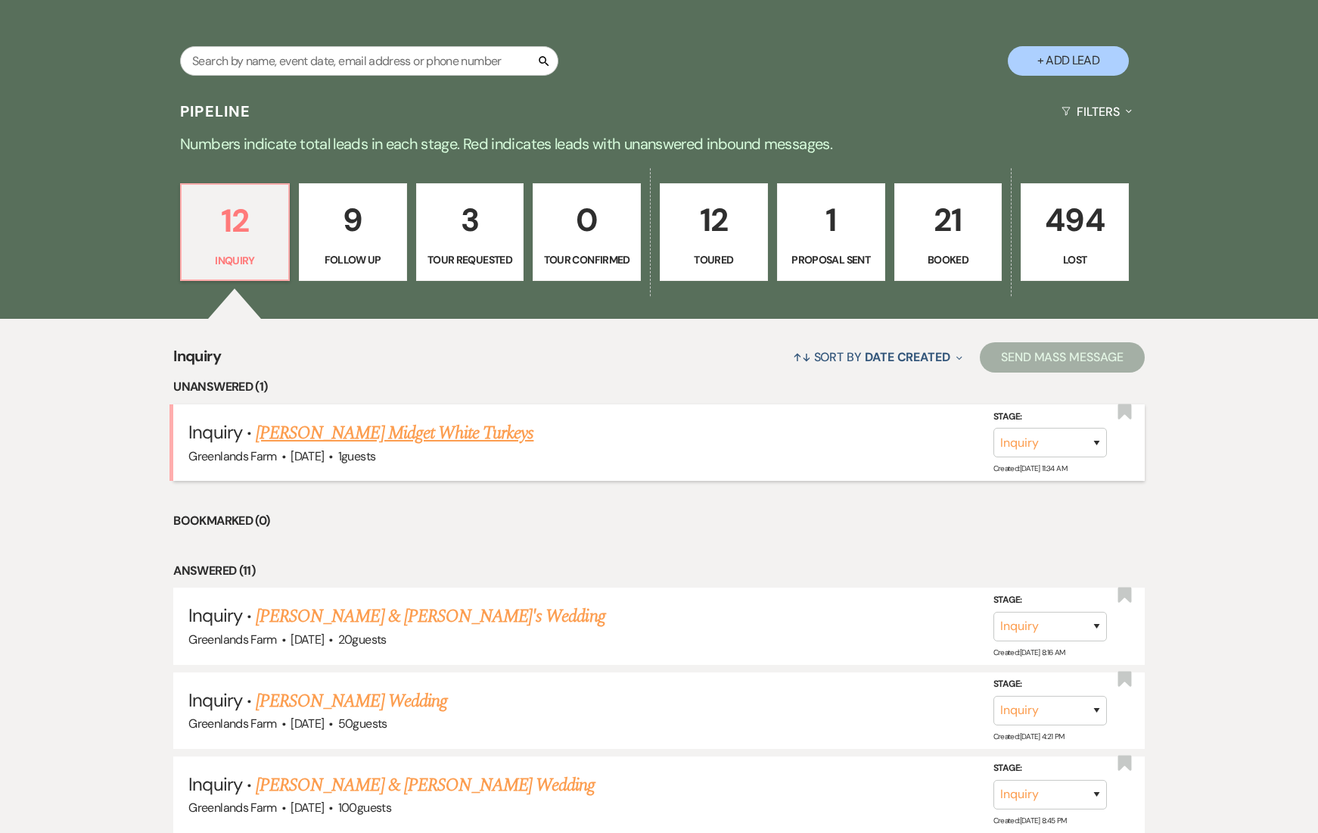
click at [450, 434] on link "[PERSON_NAME] Midget White Turkeys" at bounding box center [395, 432] width 278 height 27
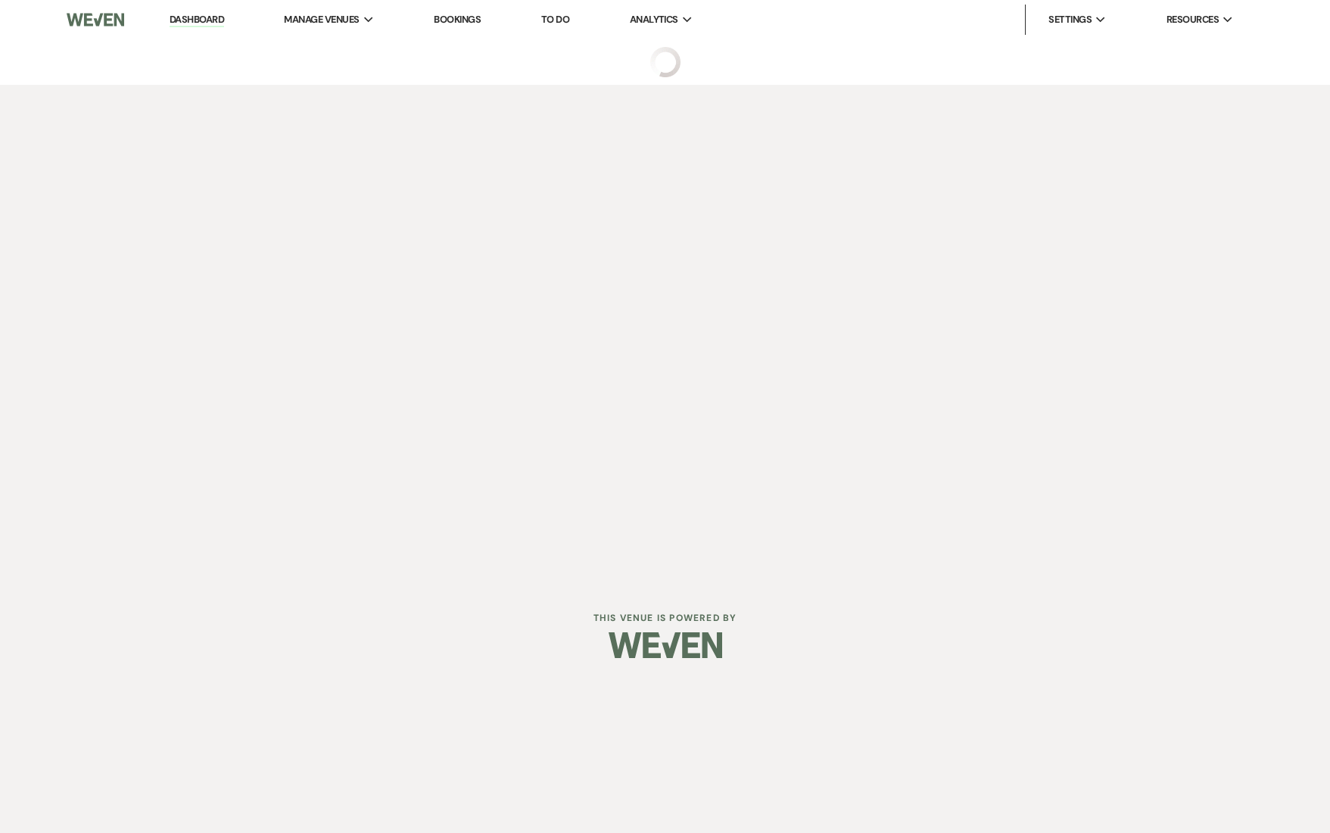
select select "5"
select select "13"
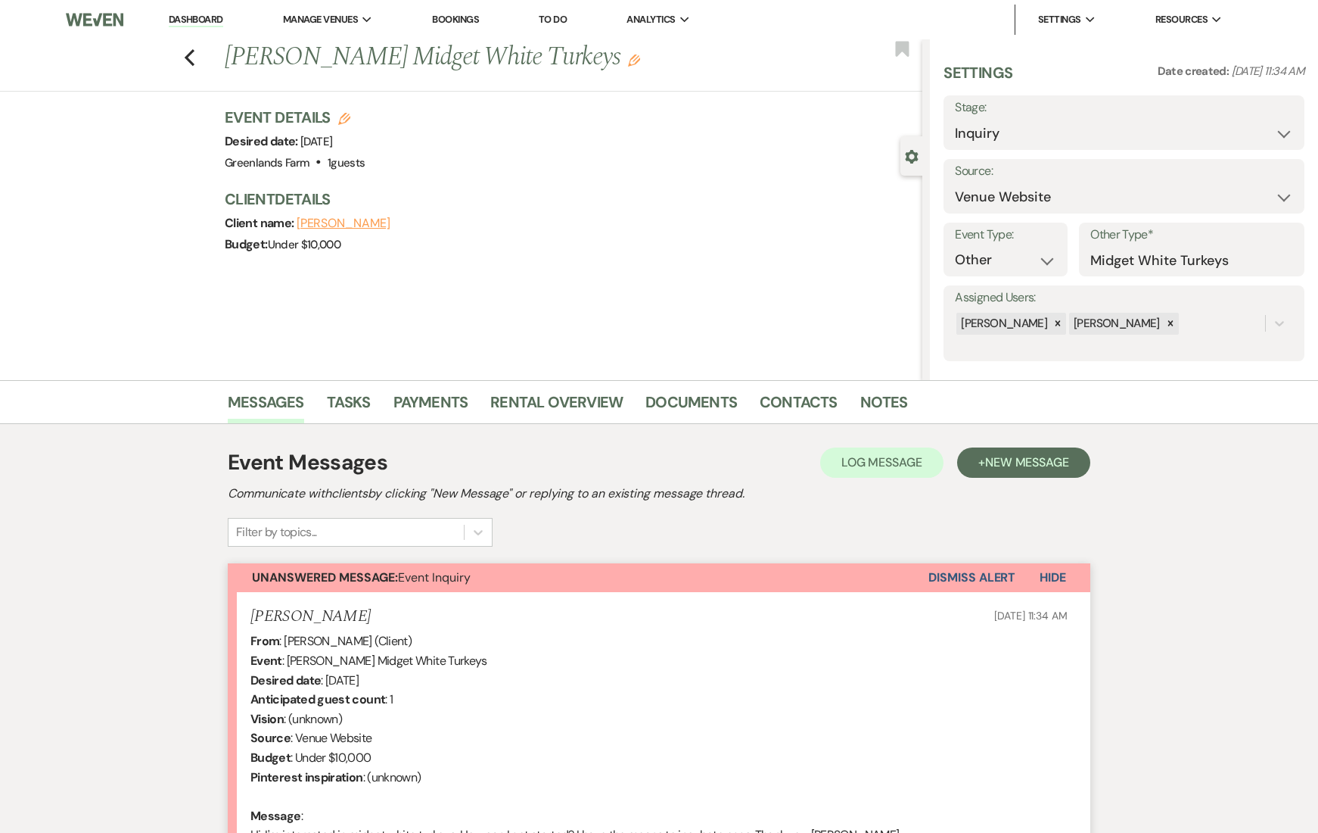
scroll to position [210, 0]
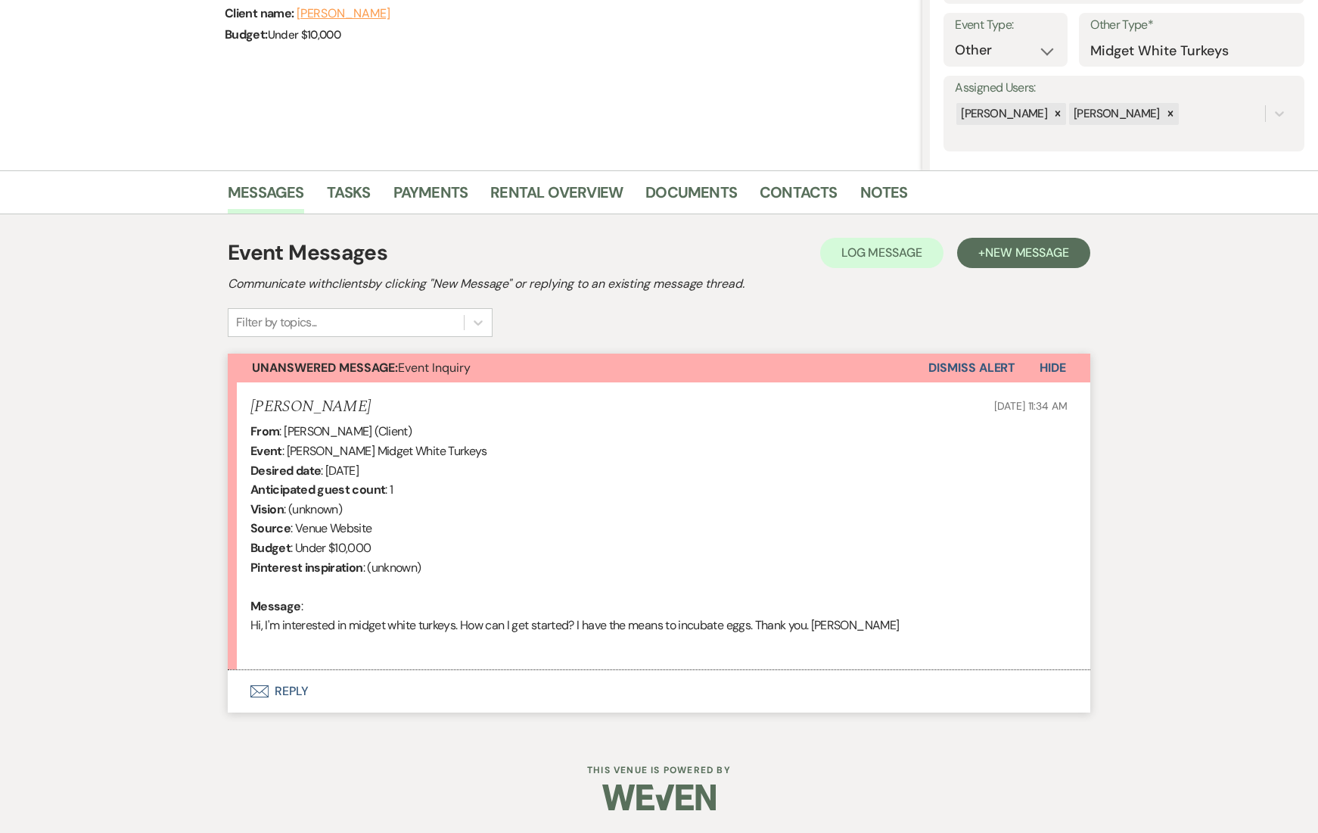
click at [269, 692] on button "Envelope Reply" at bounding box center [659, 691] width 863 height 42
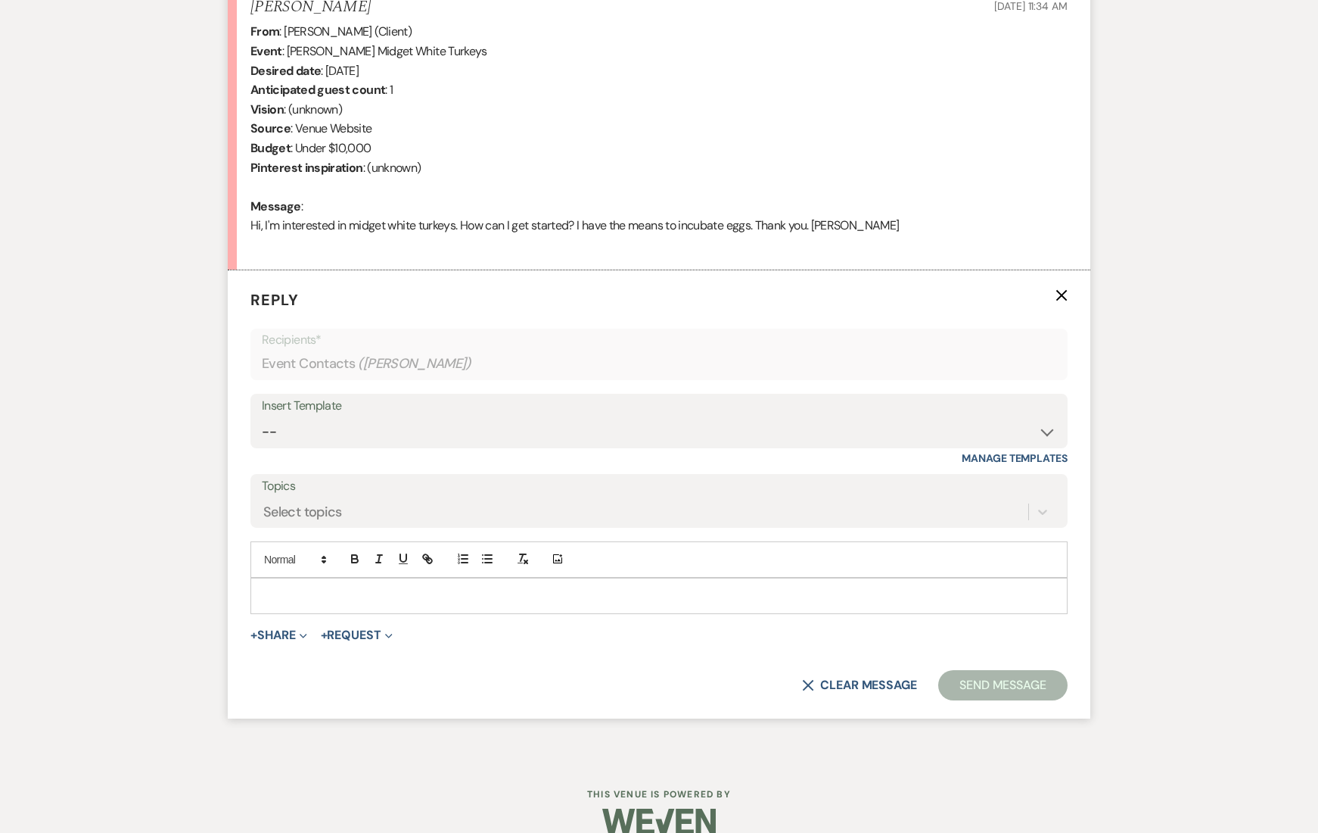
scroll to position [633, 0]
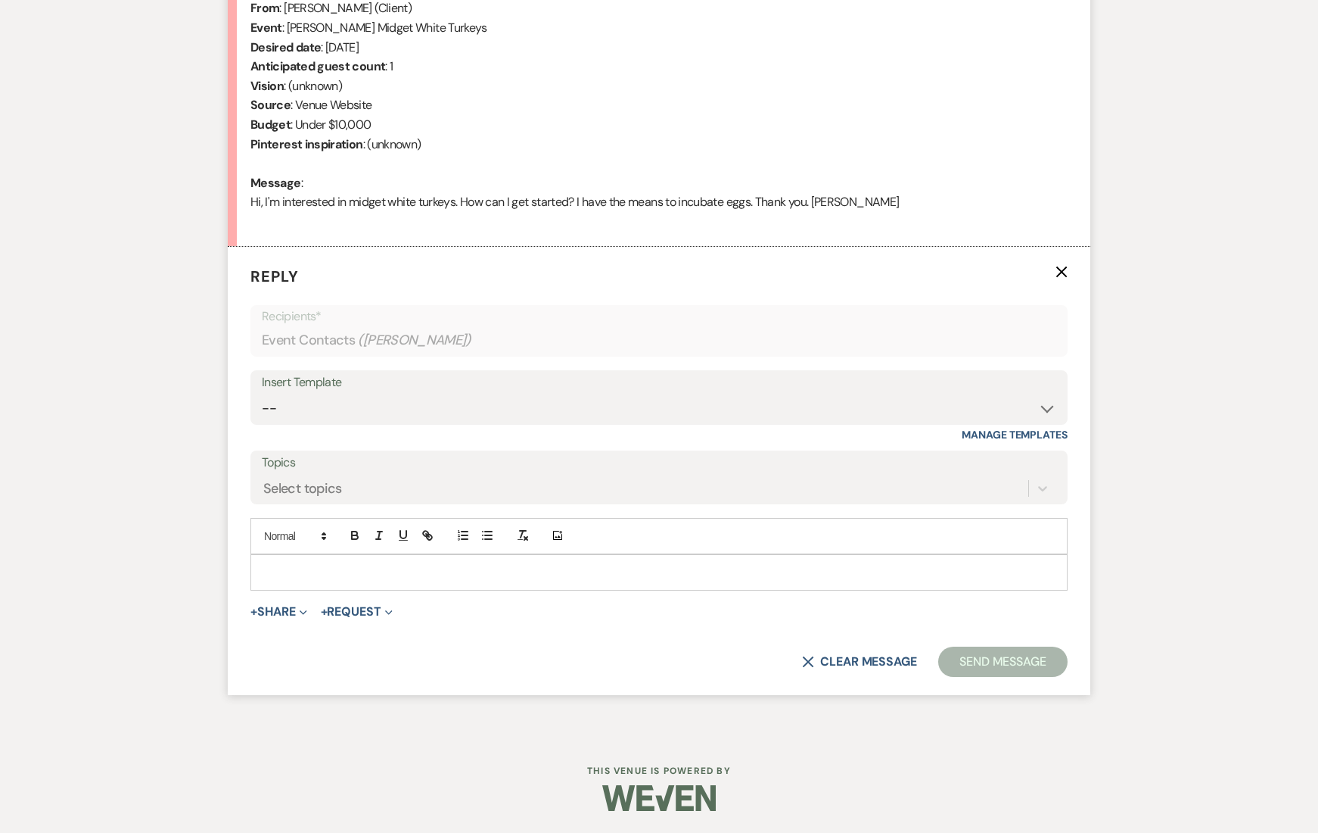
click at [361, 561] on div at bounding box center [659, 572] width 816 height 35
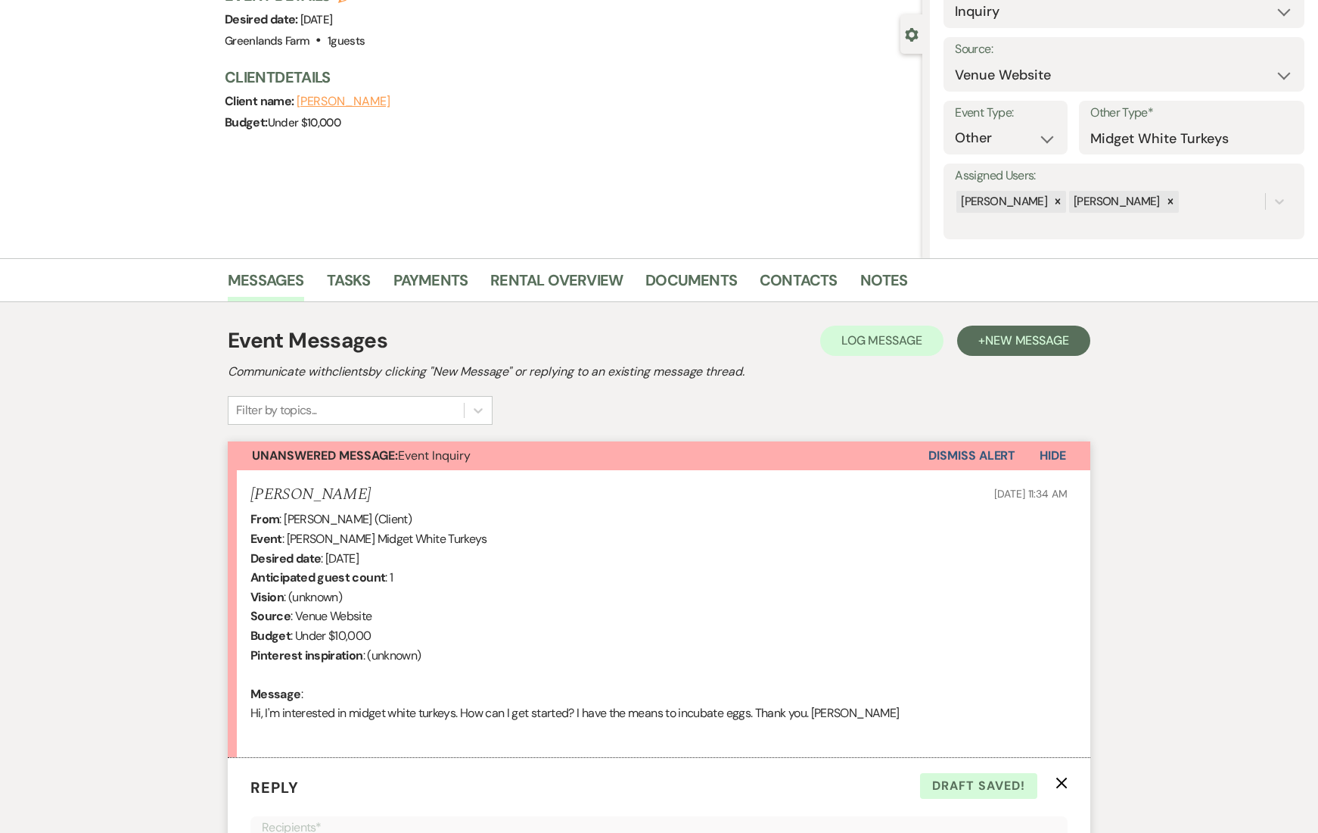
scroll to position [118, 0]
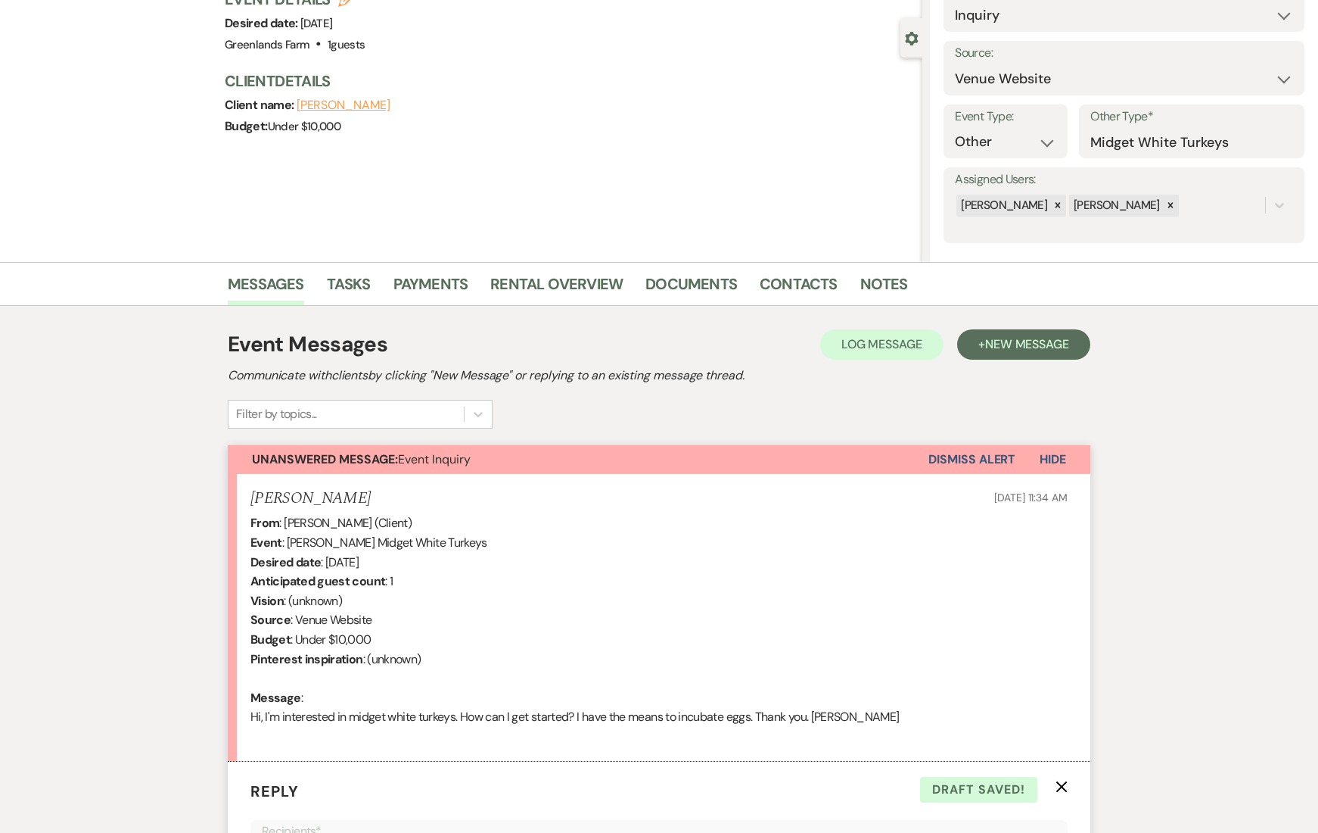
click at [967, 459] on button "Dismiss Alert" at bounding box center [972, 459] width 87 height 29
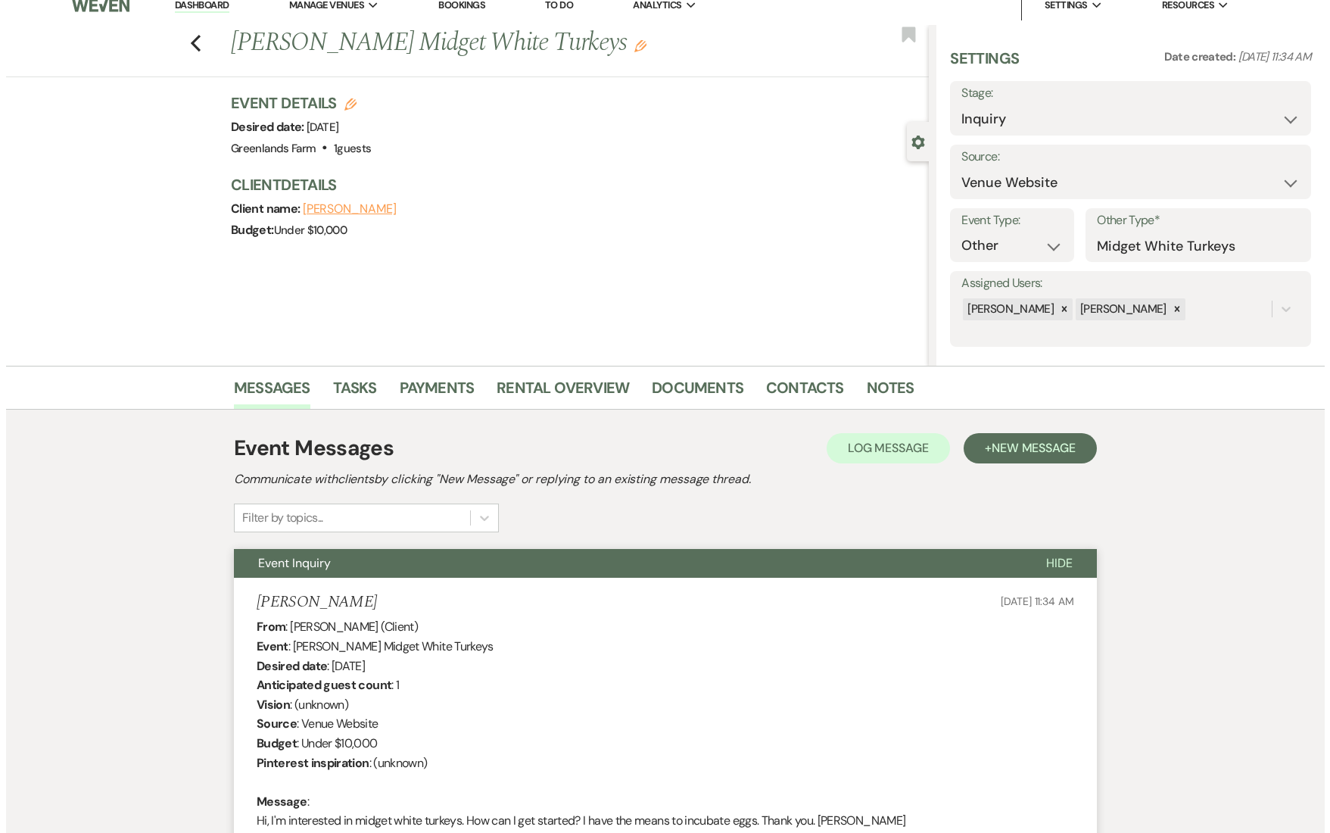
scroll to position [0, 0]
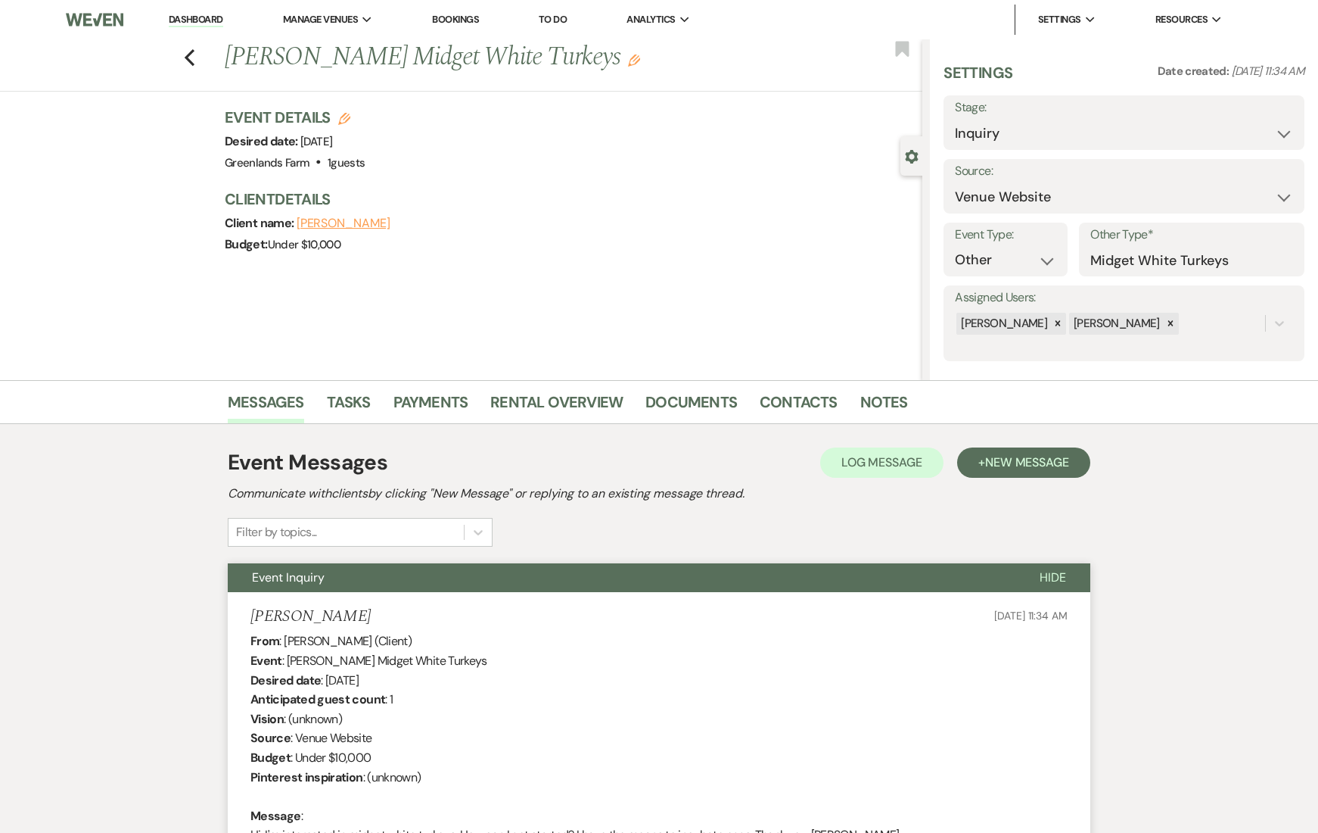
click at [338, 224] on button "[PERSON_NAME]" at bounding box center [344, 223] width 94 height 12
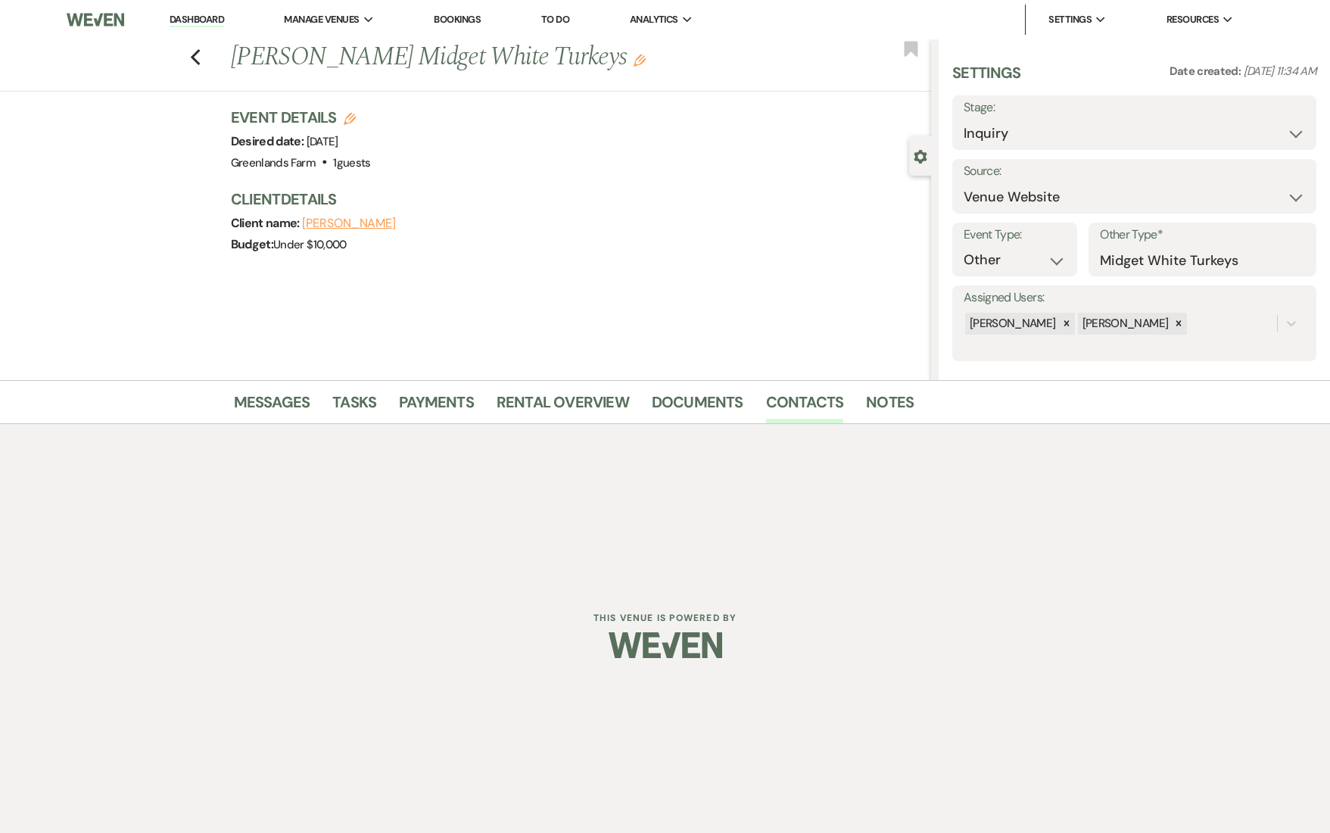
select select "text"
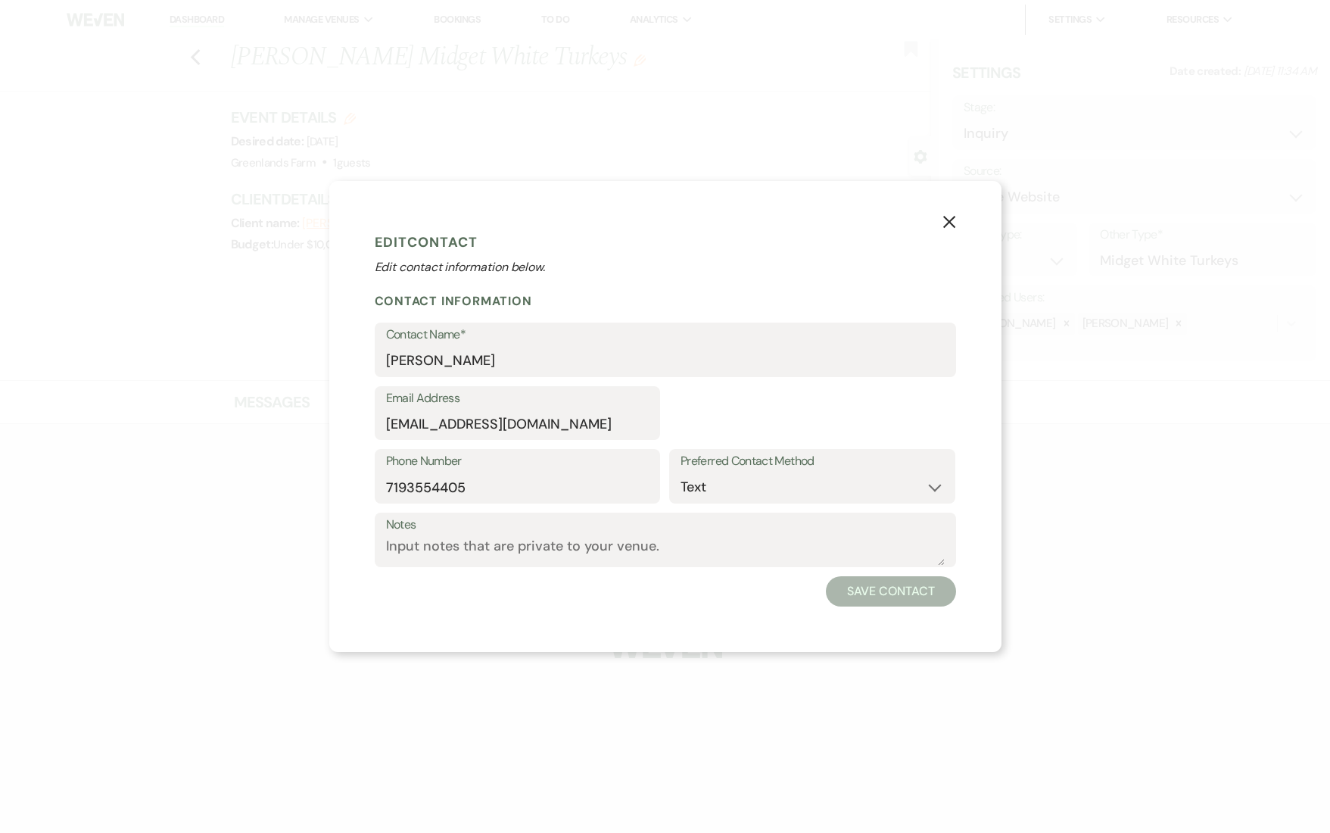
select select "1"
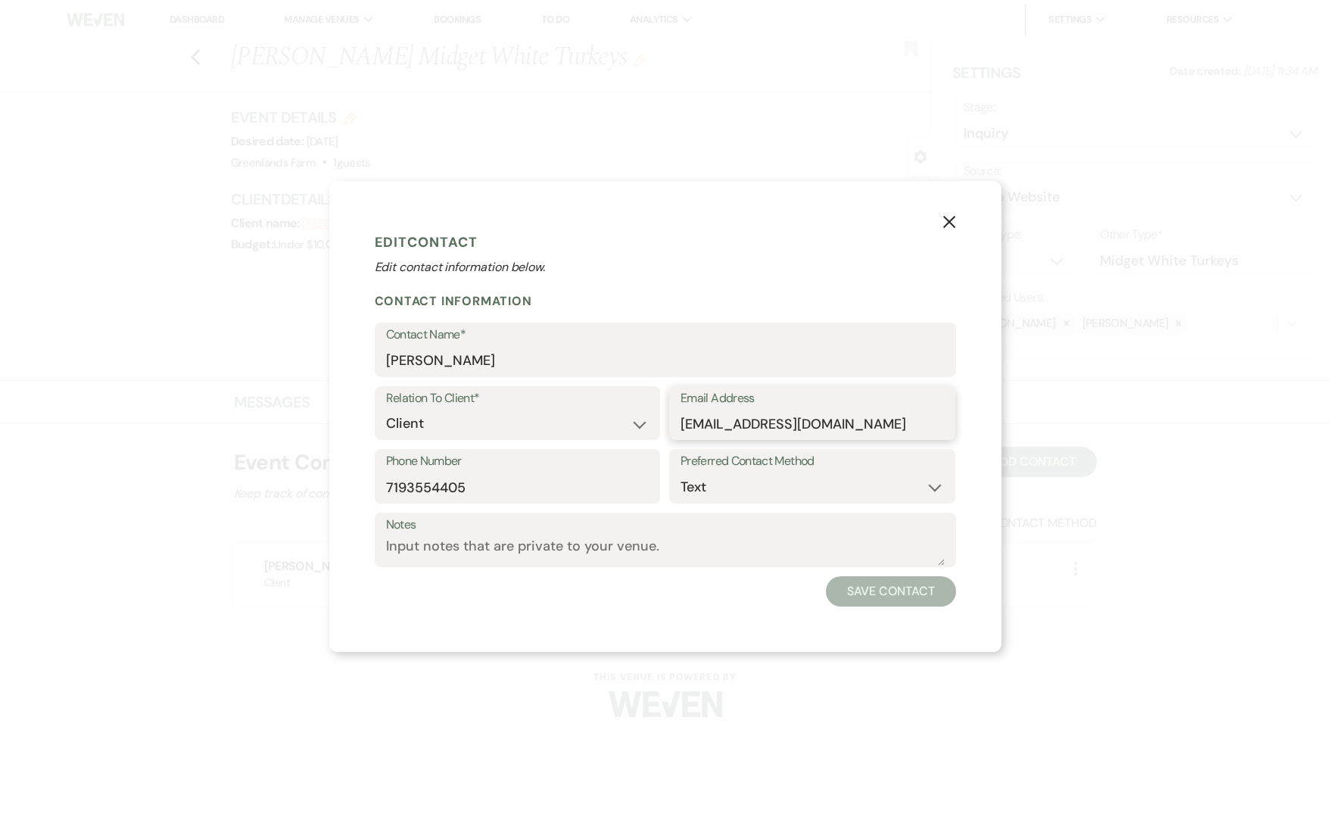
drag, startPoint x: 835, startPoint y: 431, endPoint x: 616, endPoint y: 425, distance: 218.8
click at [616, 425] on div "Relation To Client* Client Event Planner Parent of Client Family Member Friend …" at bounding box center [665, 418] width 581 height 64
click at [944, 223] on icon "X" at bounding box center [949, 222] width 14 height 14
